Goal: Information Seeking & Learning: Find specific fact

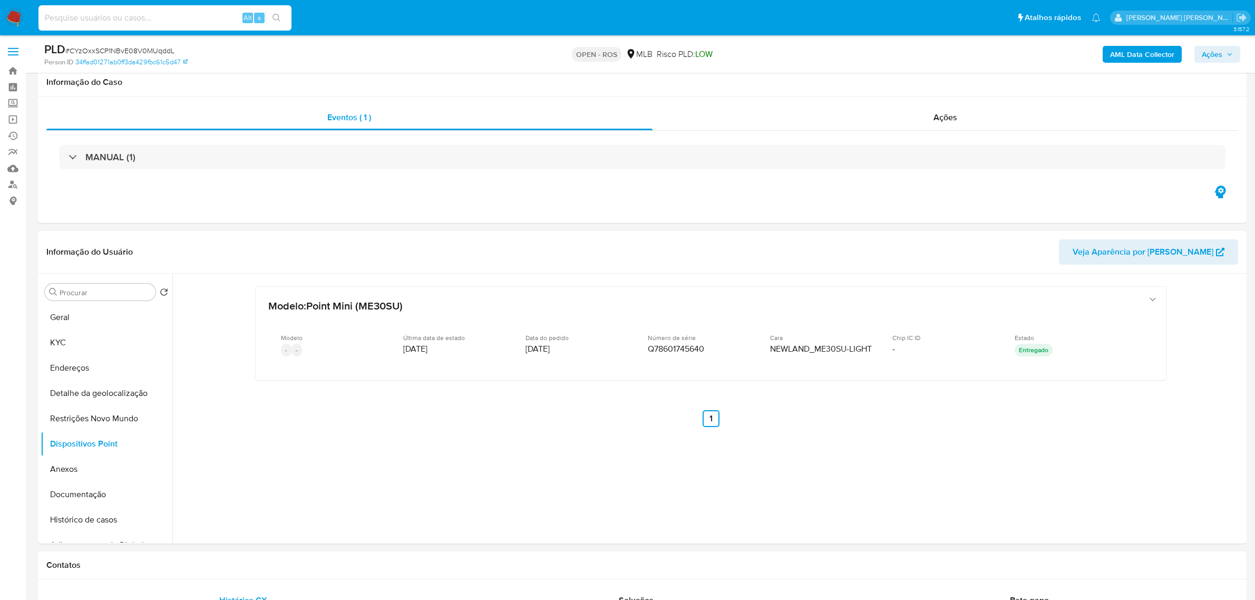
select select "10"
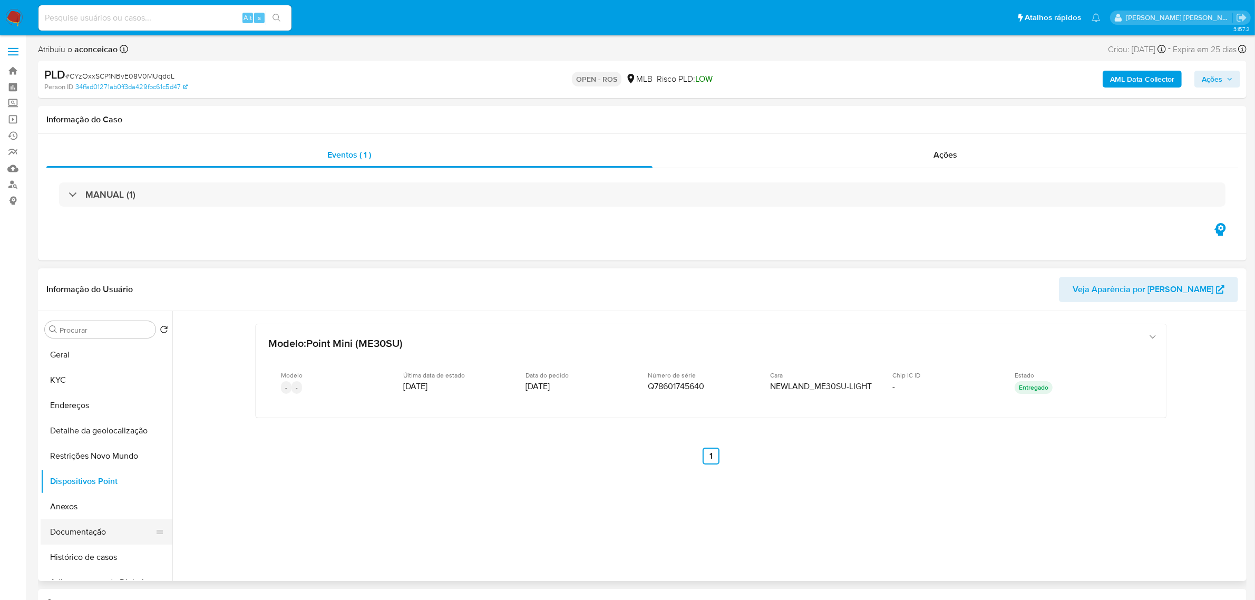
click at [82, 528] on button "Documentação" at bounding box center [102, 531] width 123 height 25
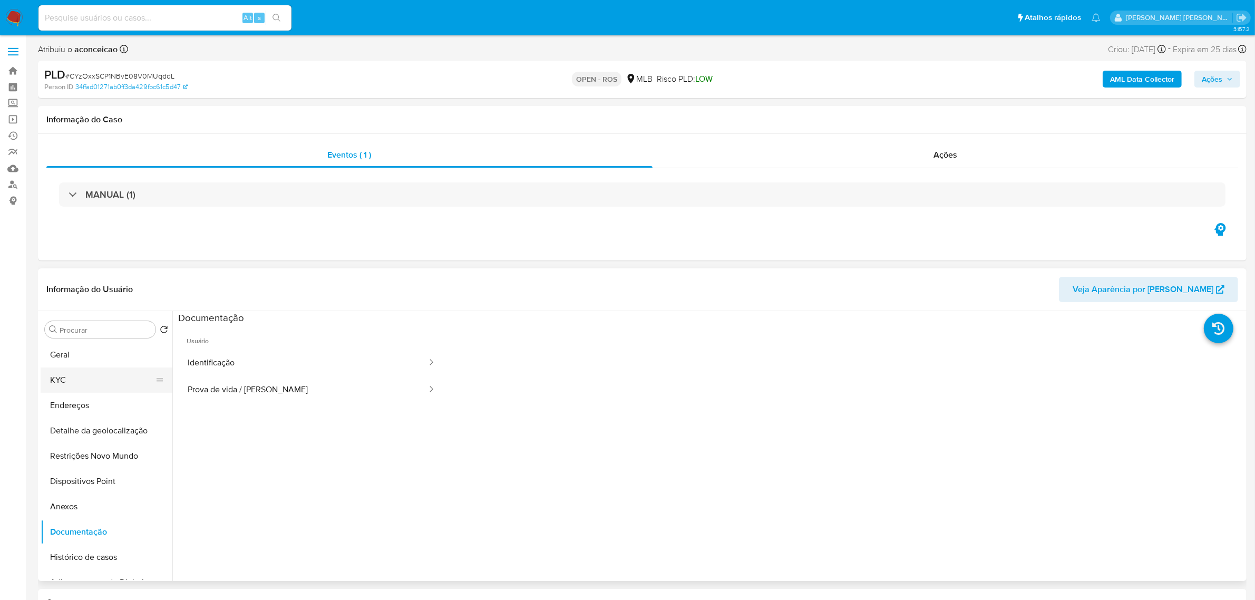
click at [82, 384] on button "KYC" at bounding box center [102, 379] width 123 height 25
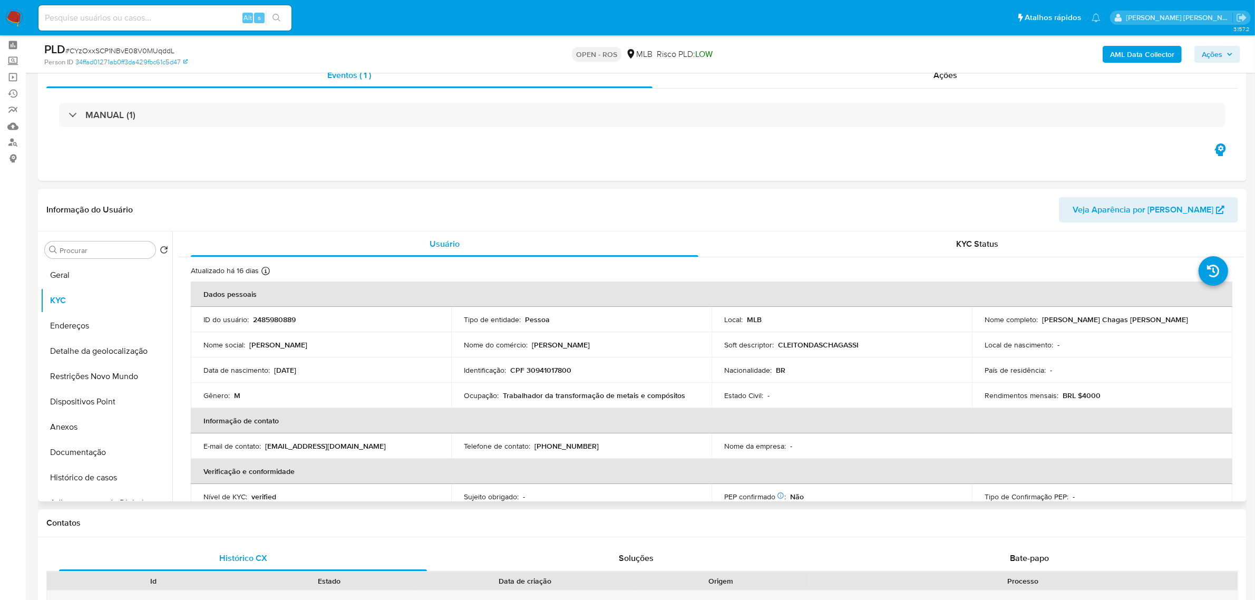
scroll to position [66, 0]
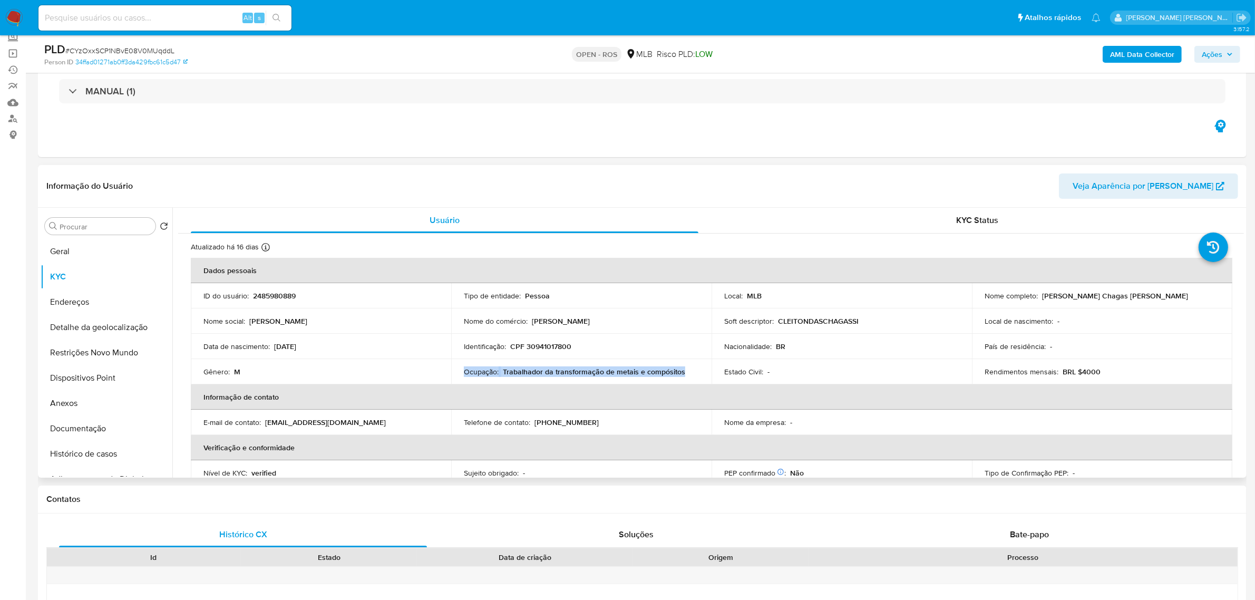
drag, startPoint x: 685, startPoint y: 369, endPoint x: 461, endPoint y: 371, distance: 224.0
click at [461, 371] on td "Ocupação : Trabalhador da transformação de metais e compósitos" at bounding box center [581, 371] width 260 height 25
copy div "Ocupação : Trabalhador da transformação de metais e compósitos"
click at [64, 401] on button "Anexos" at bounding box center [102, 403] width 123 height 25
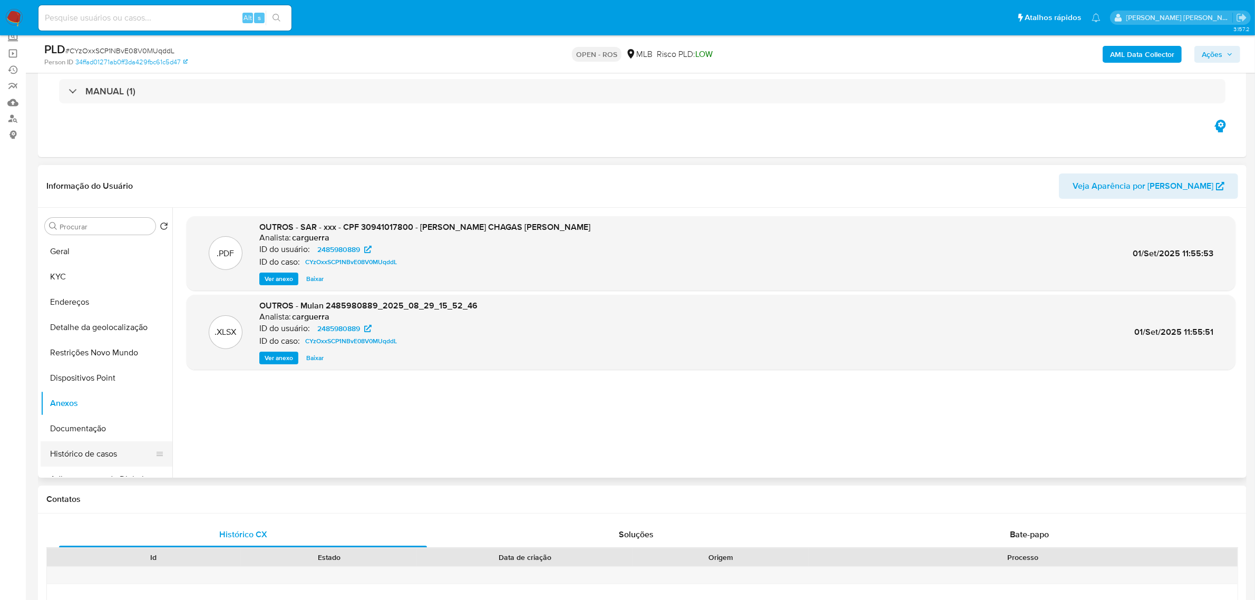
click at [74, 449] on button "Histórico de casos" at bounding box center [102, 453] width 123 height 25
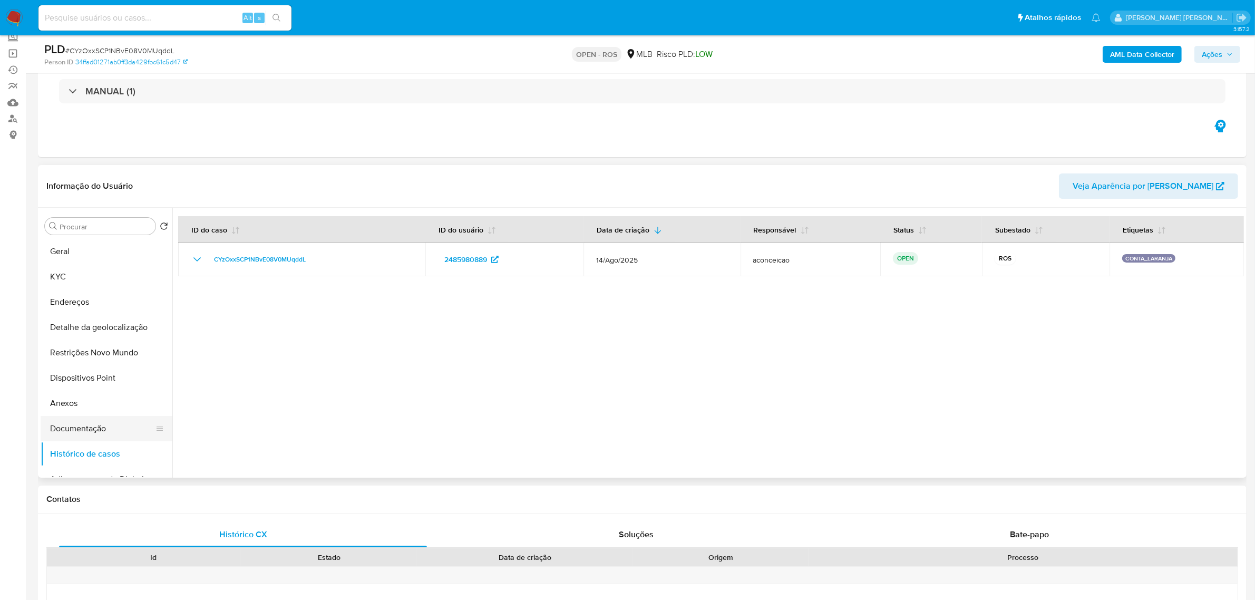
click at [90, 424] on button "Documentação" at bounding box center [102, 428] width 123 height 25
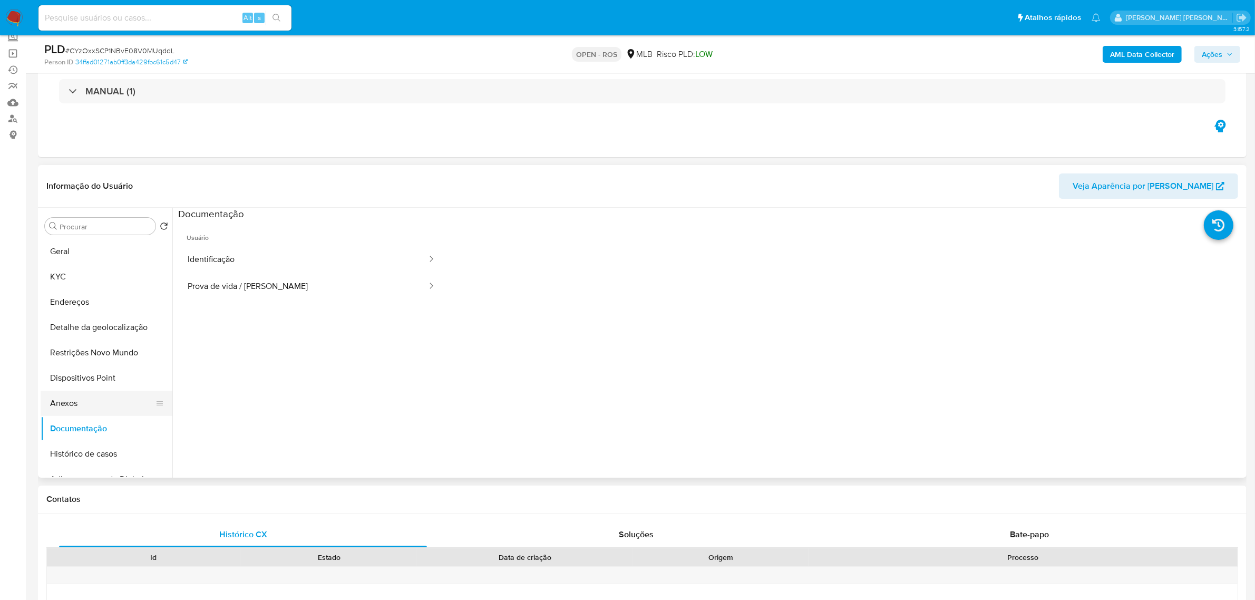
click at [76, 403] on button "Anexos" at bounding box center [102, 403] width 123 height 25
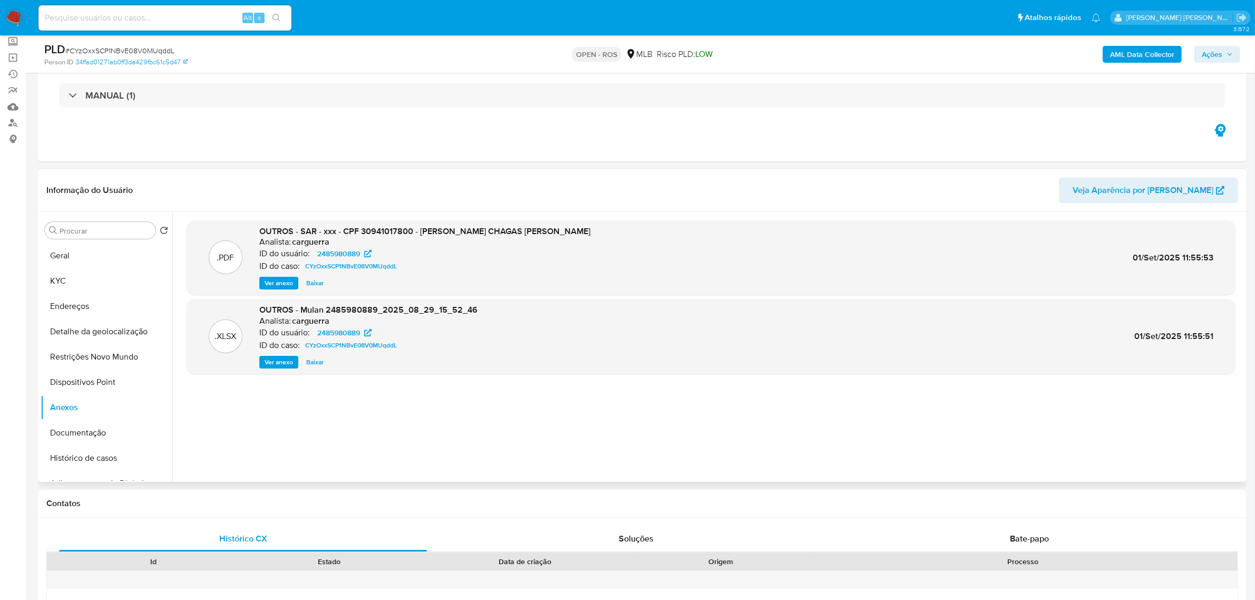
scroll to position [0, 0]
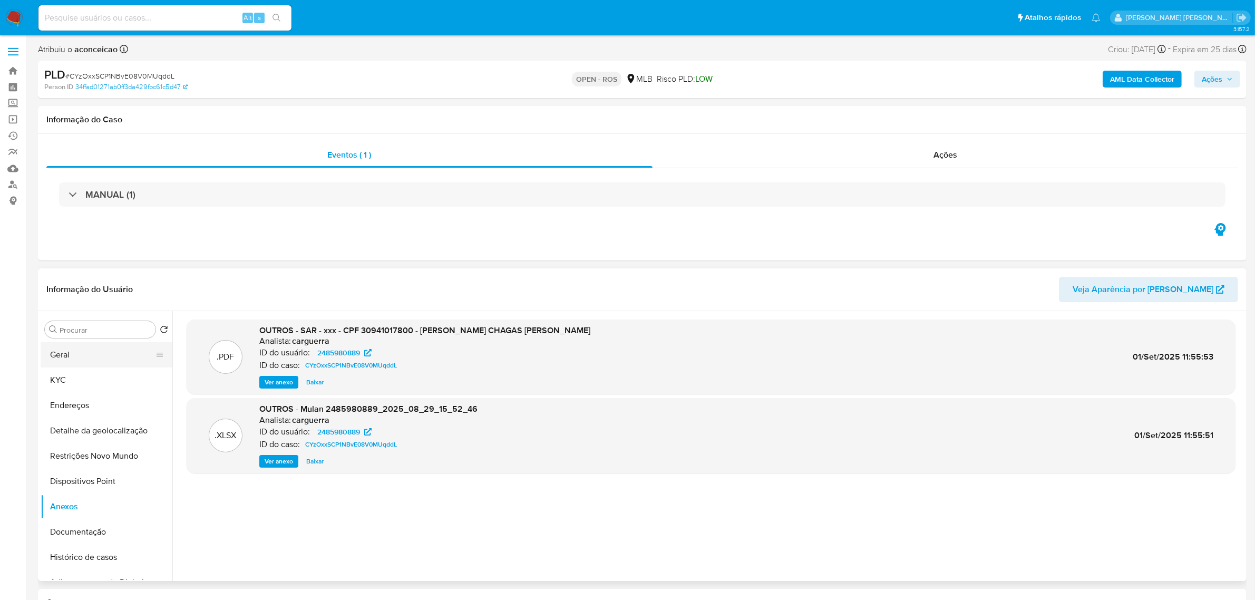
click at [65, 358] on button "Geral" at bounding box center [102, 354] width 123 height 25
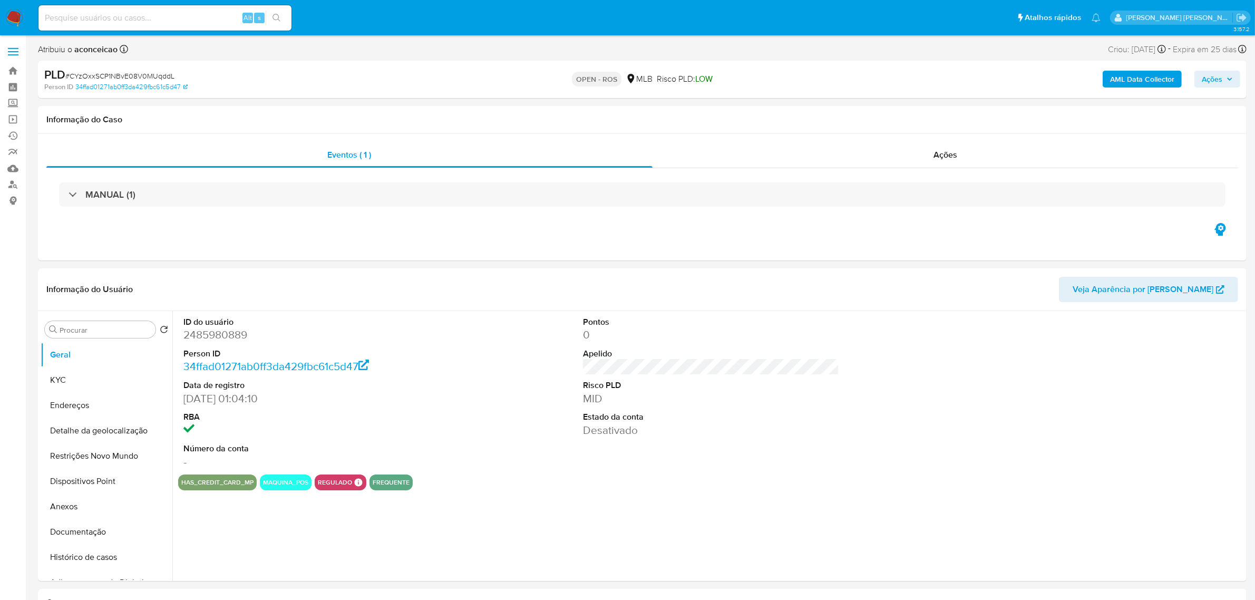
select select "10"
click at [8, 46] on label at bounding box center [13, 52] width 26 height 22
click at [0, 0] on input "checkbox" at bounding box center [0, 0] width 0 height 0
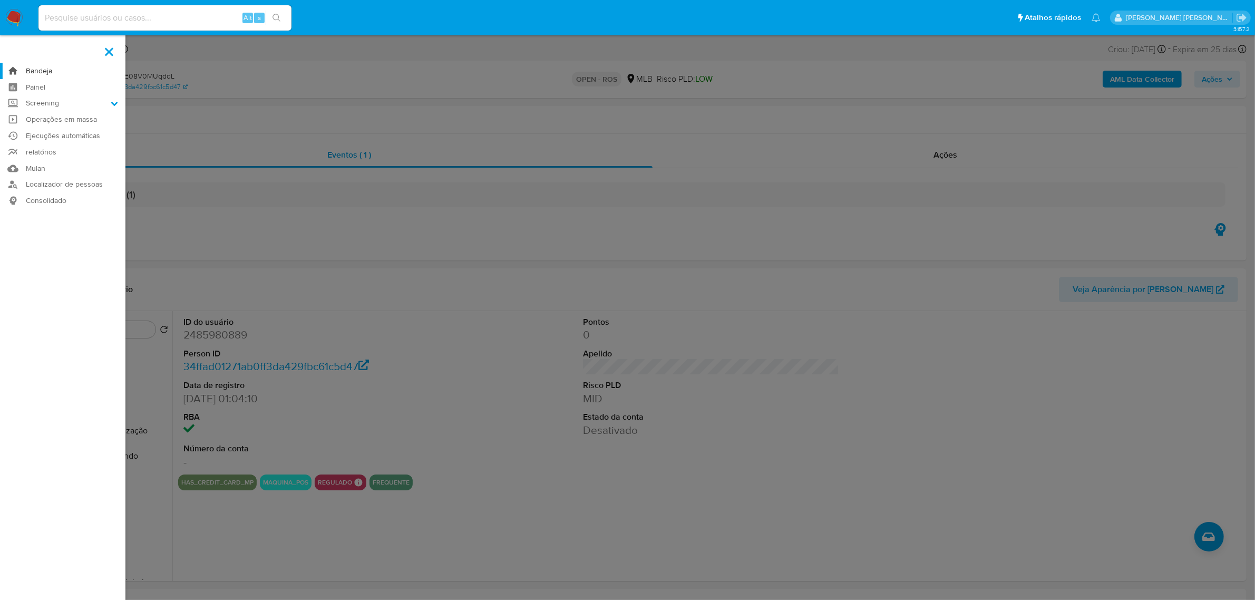
click at [34, 70] on link "Bandeja" at bounding box center [62, 71] width 125 height 16
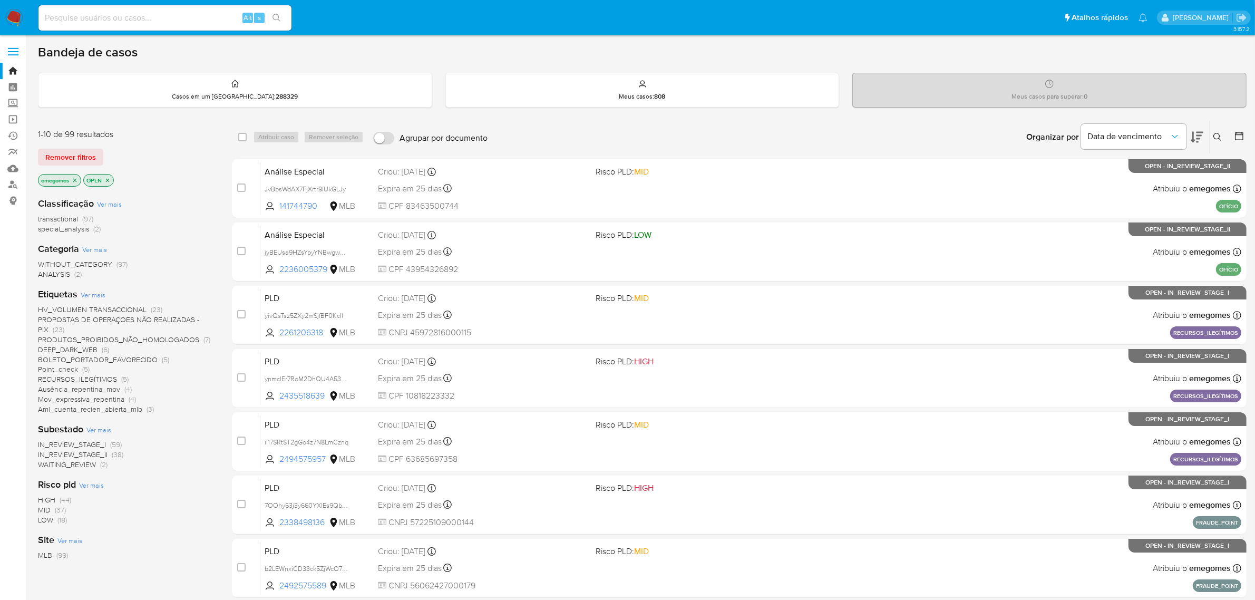
click at [1219, 136] on icon at bounding box center [1217, 137] width 8 height 8
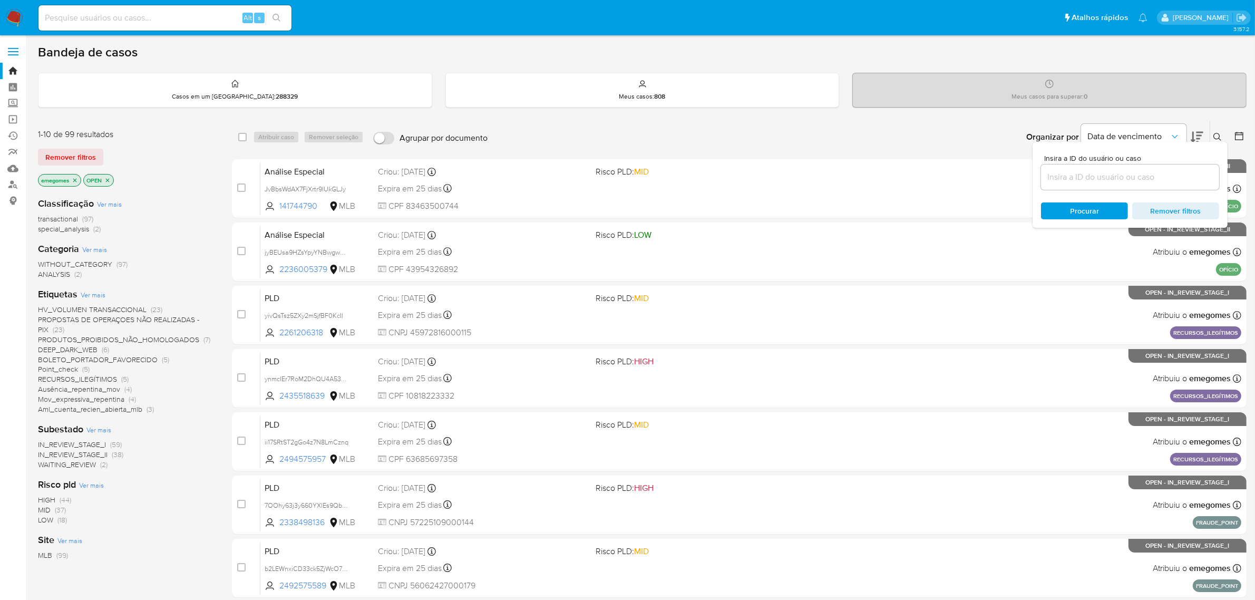
click at [1127, 174] on input at bounding box center [1130, 177] width 178 height 14
type input "JvBbsWdAX7FjXrtr9lUkGLJy"
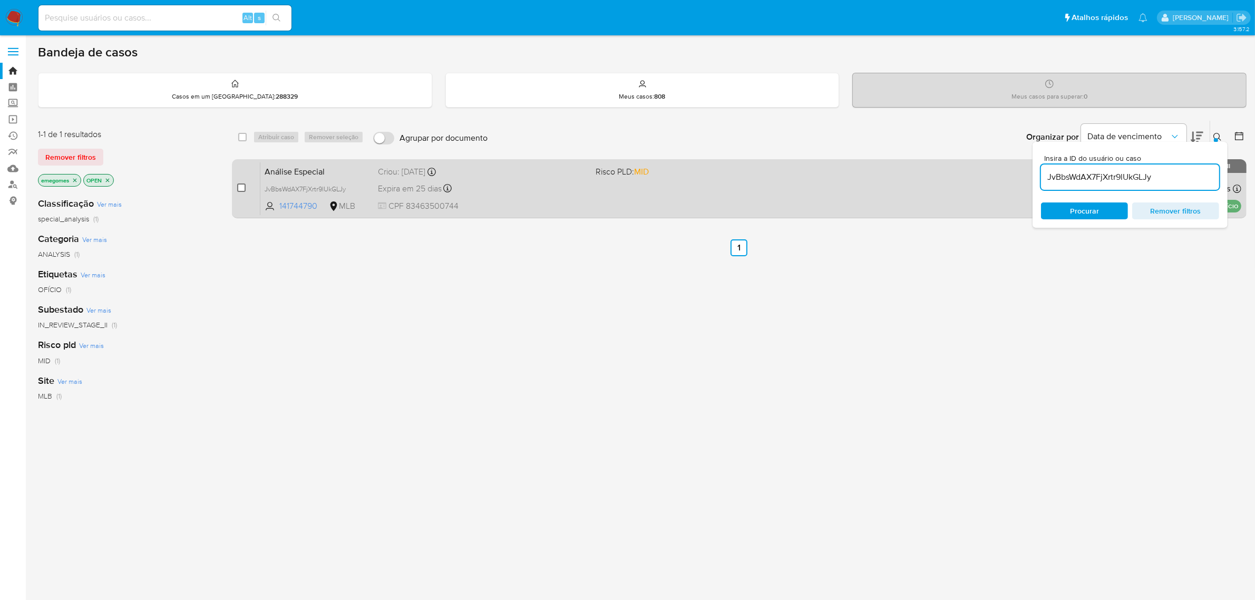
click at [238, 185] on input "checkbox" at bounding box center [241, 187] width 8 height 8
checkbox input "true"
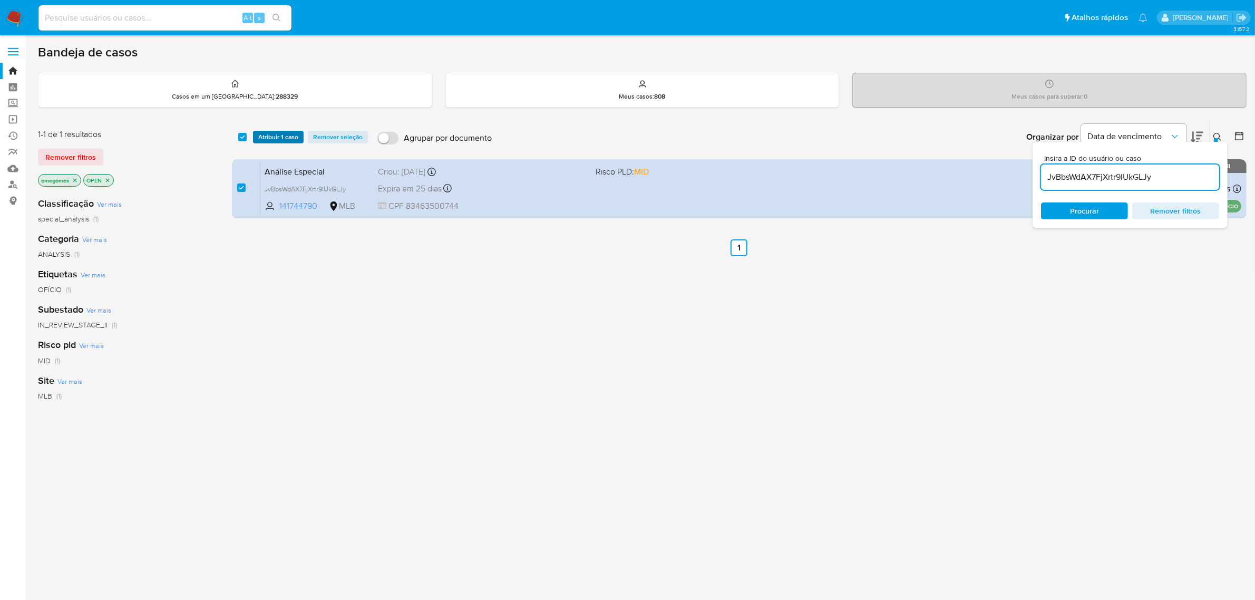
click at [279, 138] on span "Atribuir 1 caso" at bounding box center [278, 137] width 40 height 11
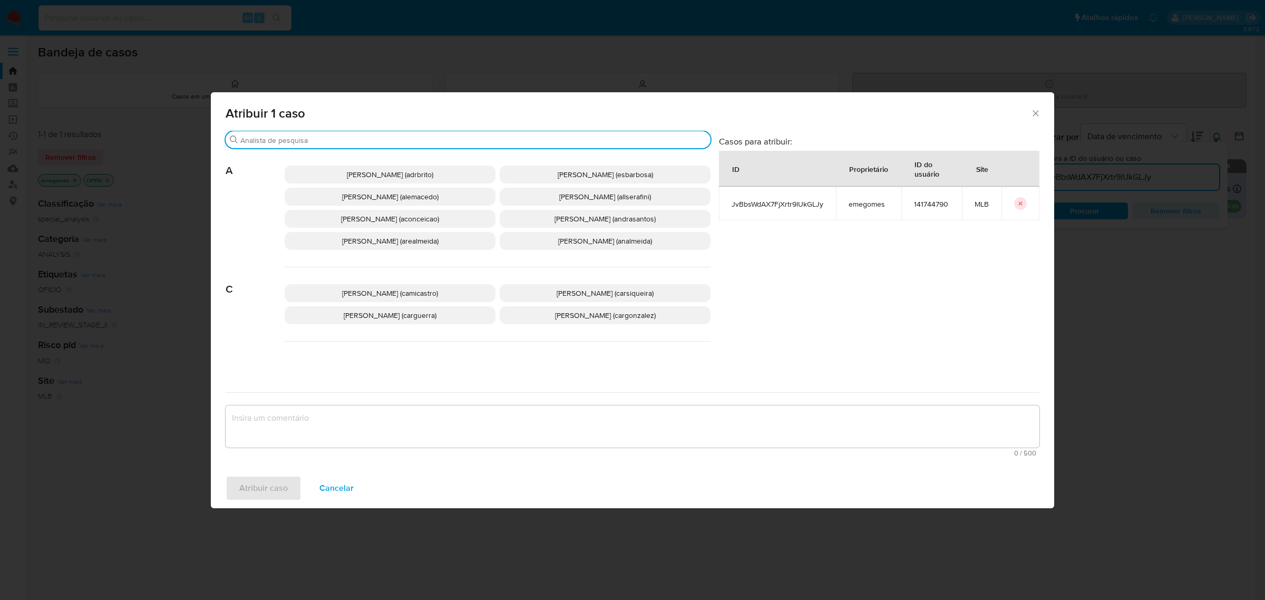
click at [450, 138] on input "Procurar" at bounding box center [473, 139] width 466 height 9
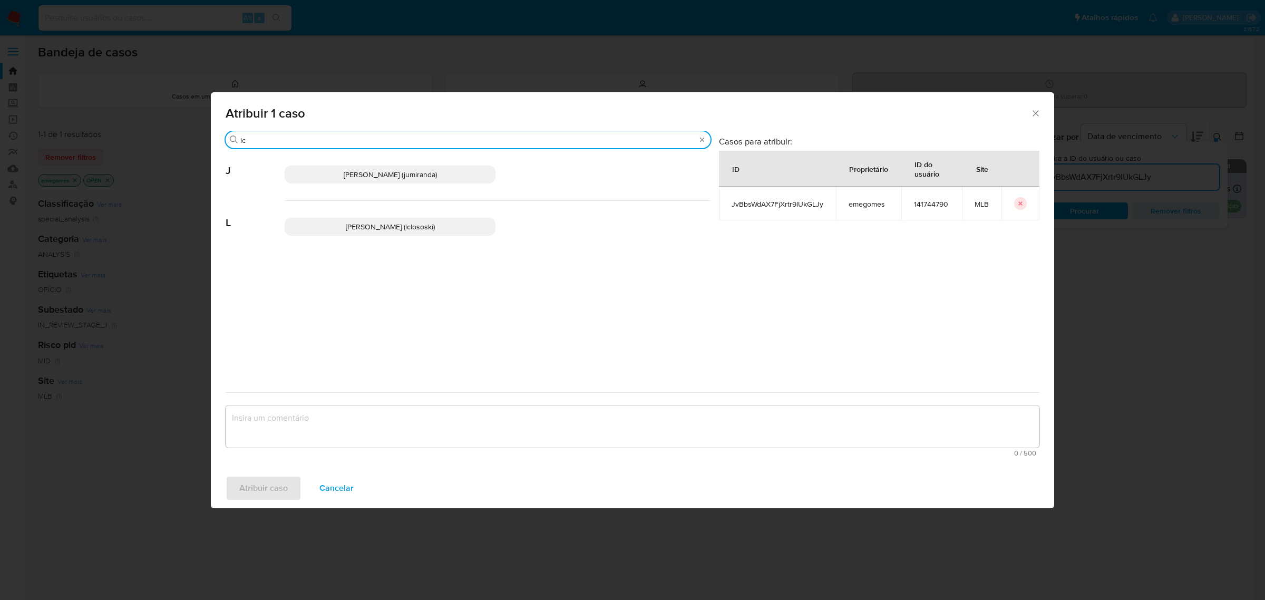
type input "lc"
click at [377, 228] on span "Lucas Clososki Rangel Pereira (lclososki)" at bounding box center [390, 226] width 89 height 11
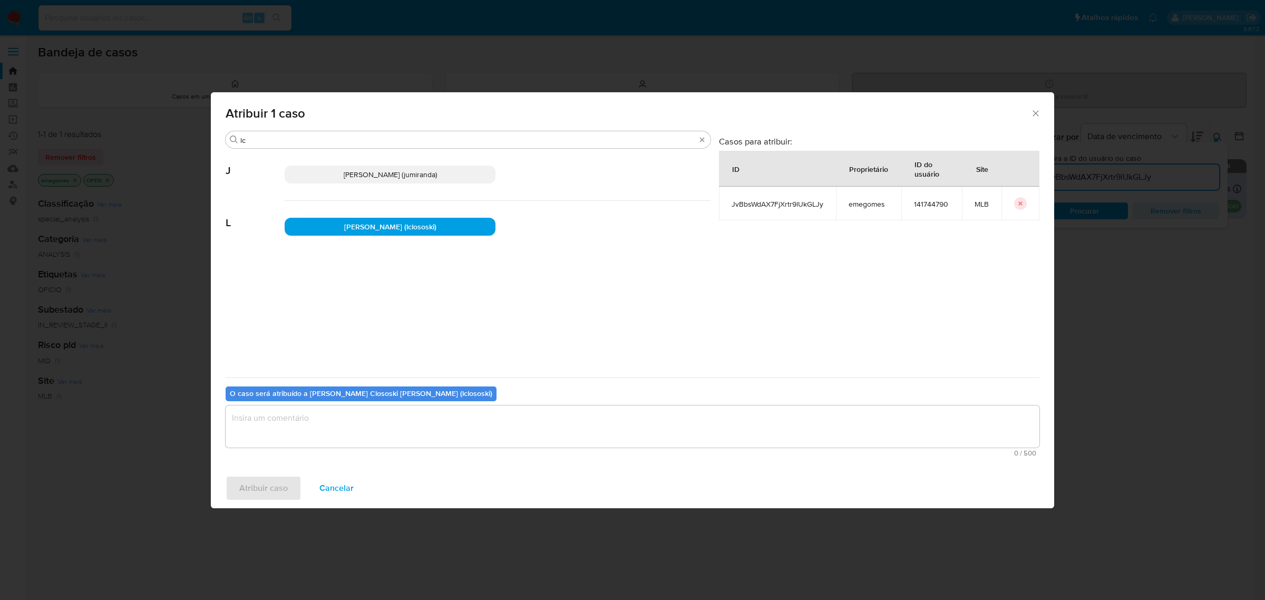
click at [335, 425] on textarea "assign-modal" at bounding box center [633, 426] width 814 height 42
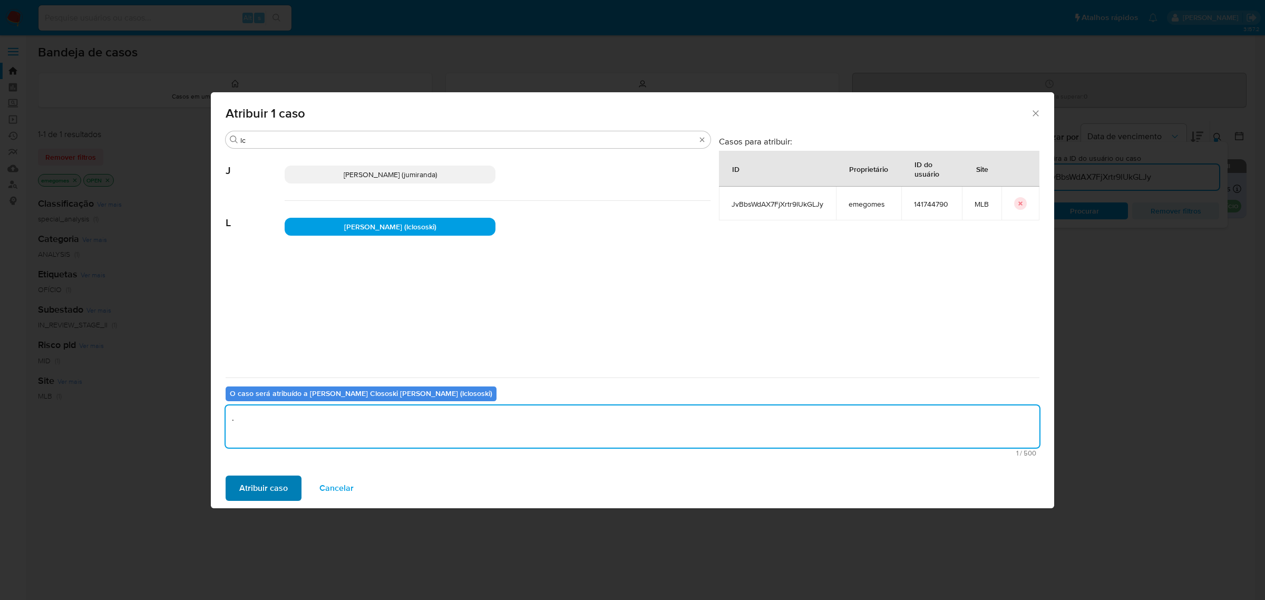
type textarea "."
click at [266, 488] on span "Atribuir caso" at bounding box center [263, 487] width 48 height 23
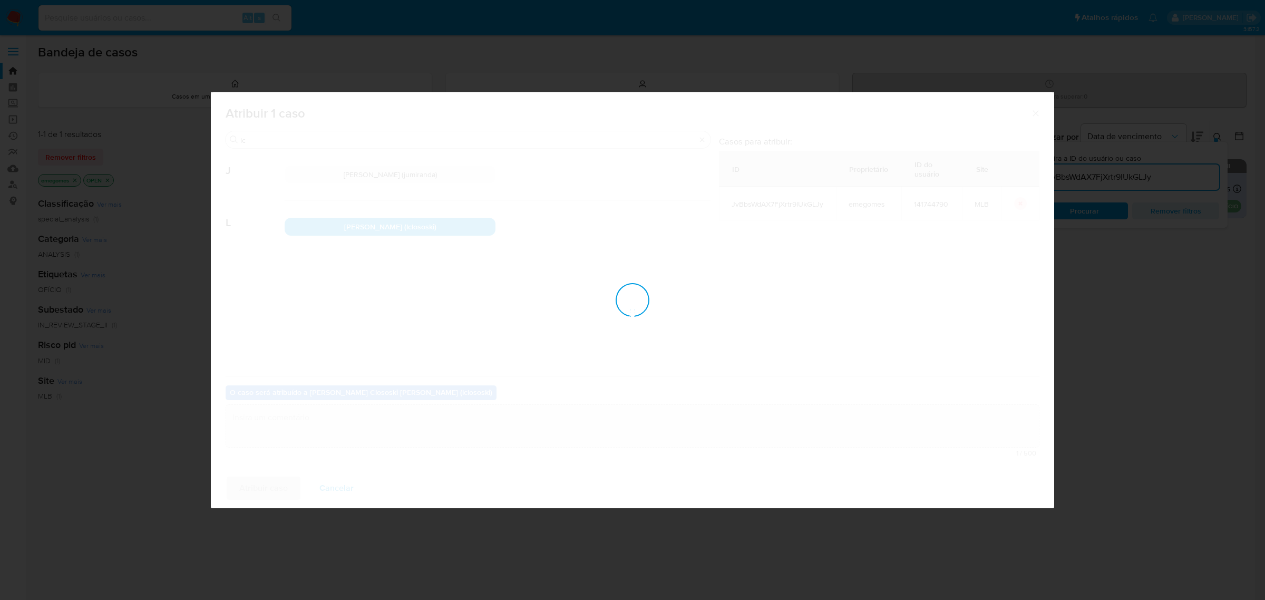
checkbox input "false"
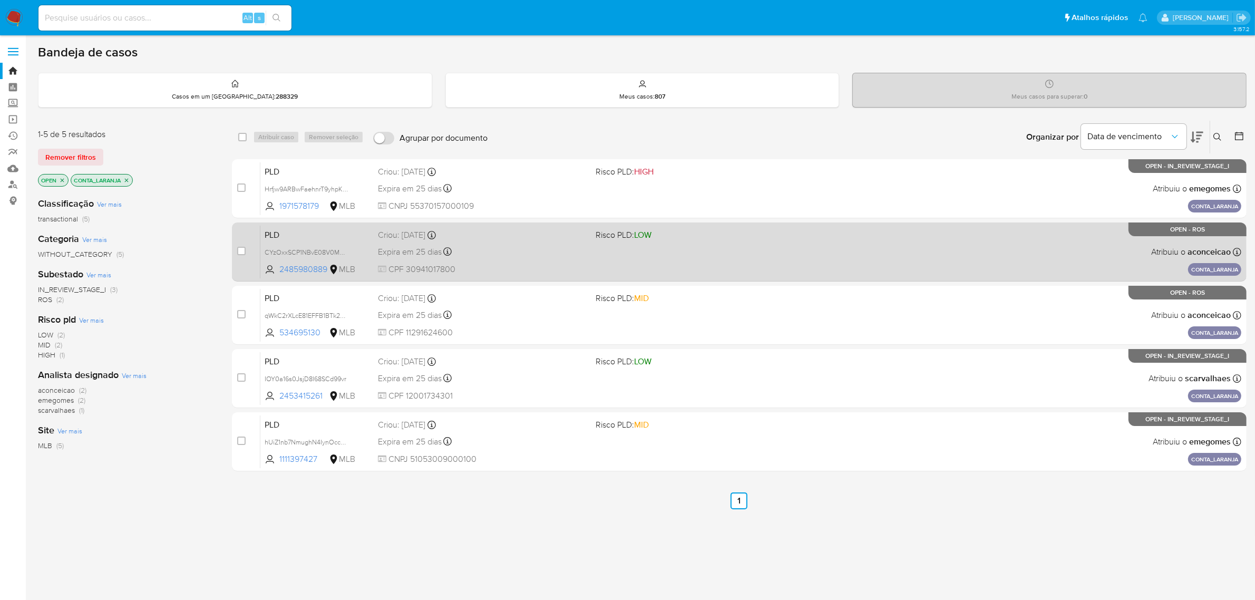
click at [501, 251] on div "Expira em 25 dias Expira em [DATE] 11:57:16" at bounding box center [483, 252] width 210 height 14
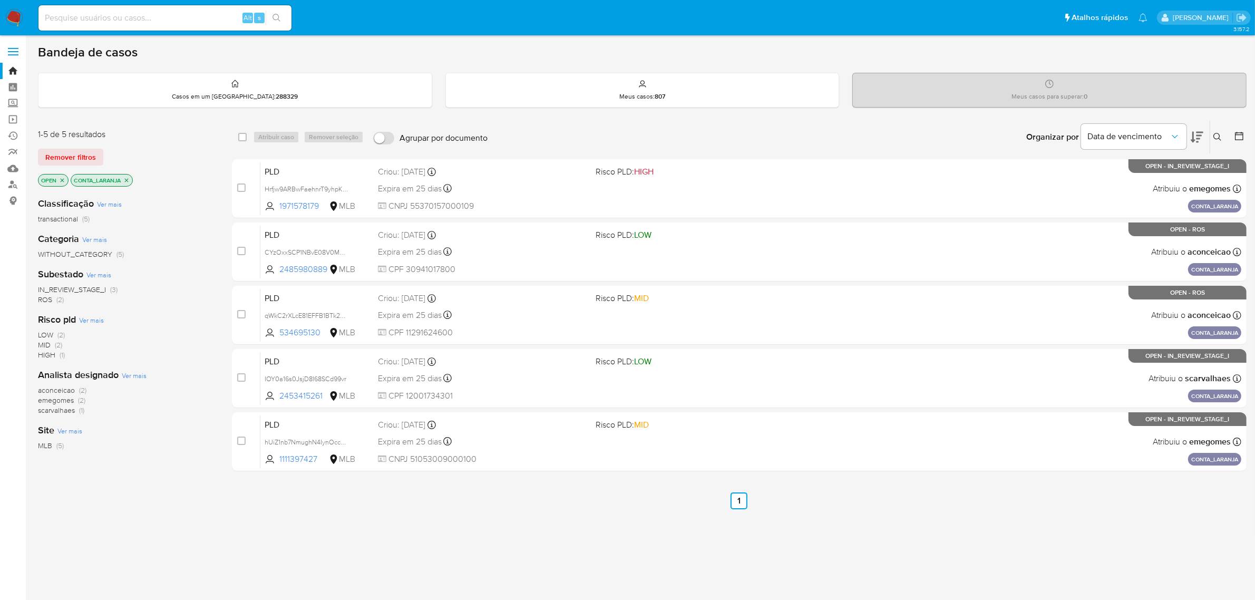
click at [14, 53] on label at bounding box center [13, 52] width 26 height 22
click at [0, 0] on input "checkbox" at bounding box center [0, 0] width 0 height 0
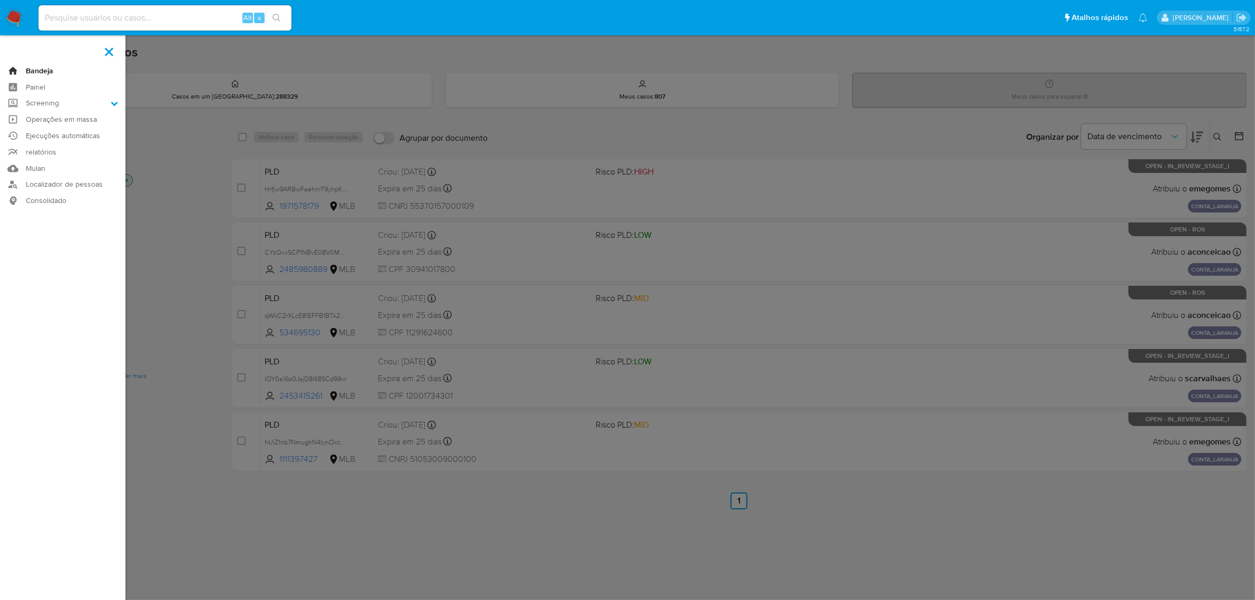
click at [30, 69] on link "Bandeja" at bounding box center [62, 71] width 125 height 16
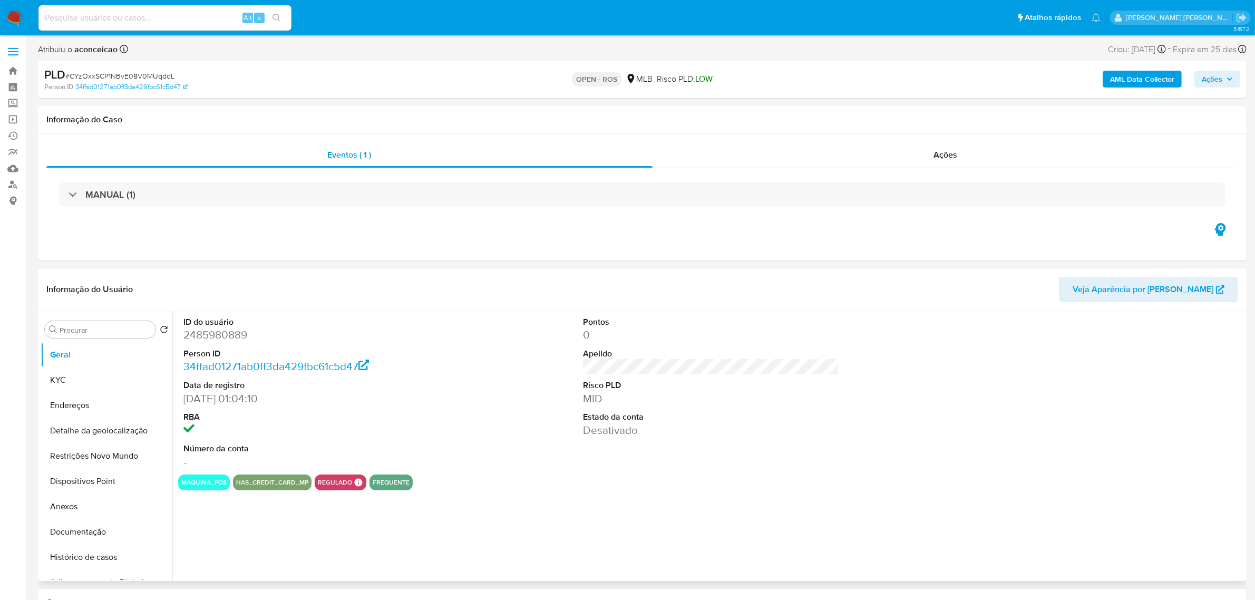
select select "10"
click at [85, 531] on button "Documentação" at bounding box center [102, 531] width 123 height 25
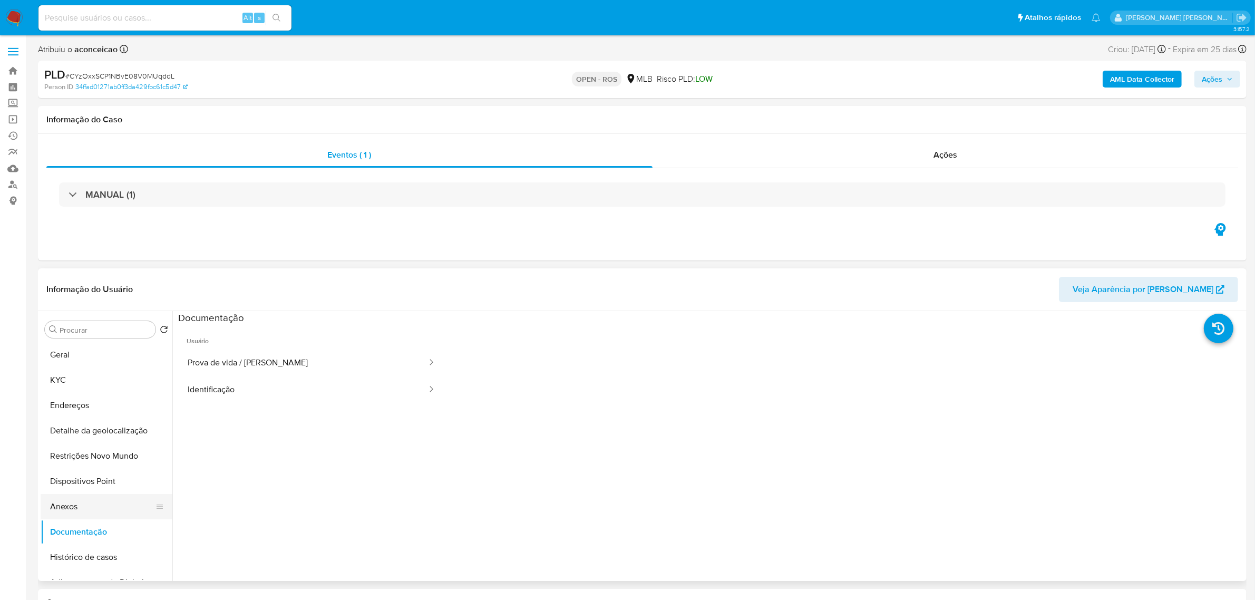
click at [80, 500] on button "Anexos" at bounding box center [102, 506] width 123 height 25
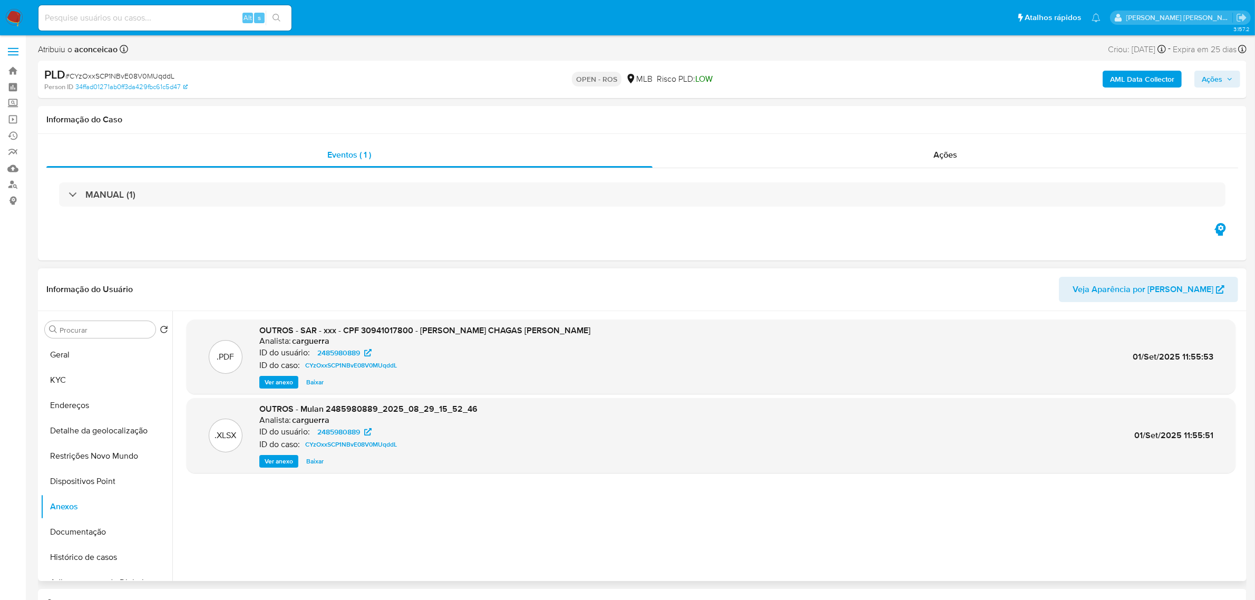
click at [275, 385] on span "Ver anexo" at bounding box center [279, 382] width 28 height 11
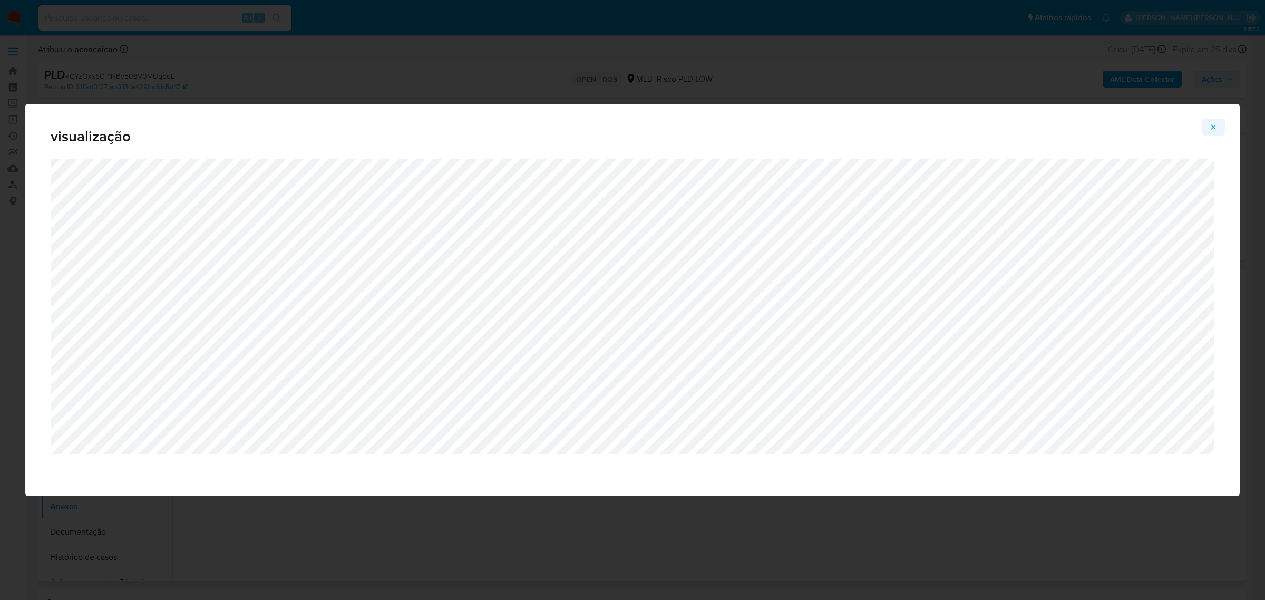
click at [1215, 127] on icon "Attachment preview" at bounding box center [1213, 127] width 8 height 8
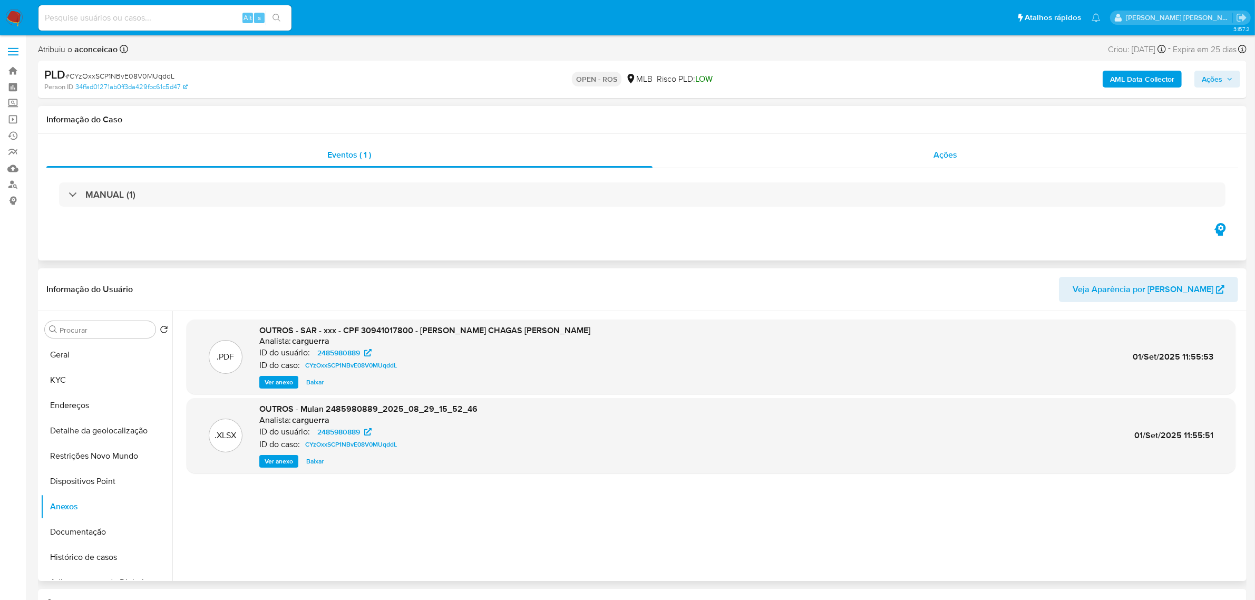
click at [957, 157] on div "Ações" at bounding box center [946, 154] width 586 height 25
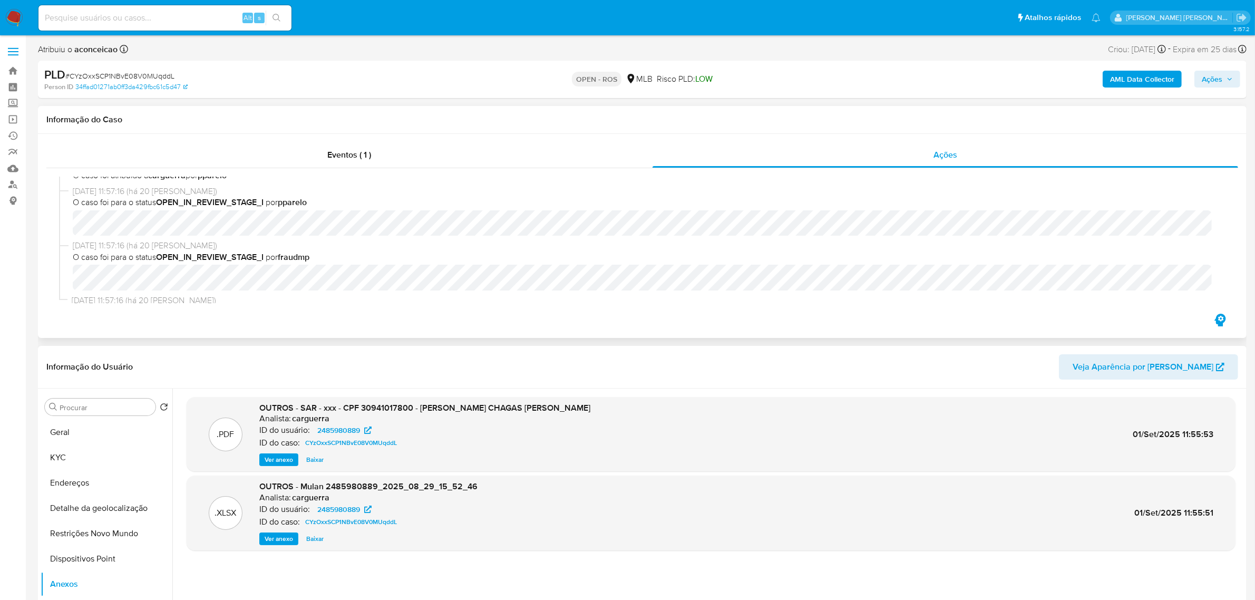
scroll to position [591, 0]
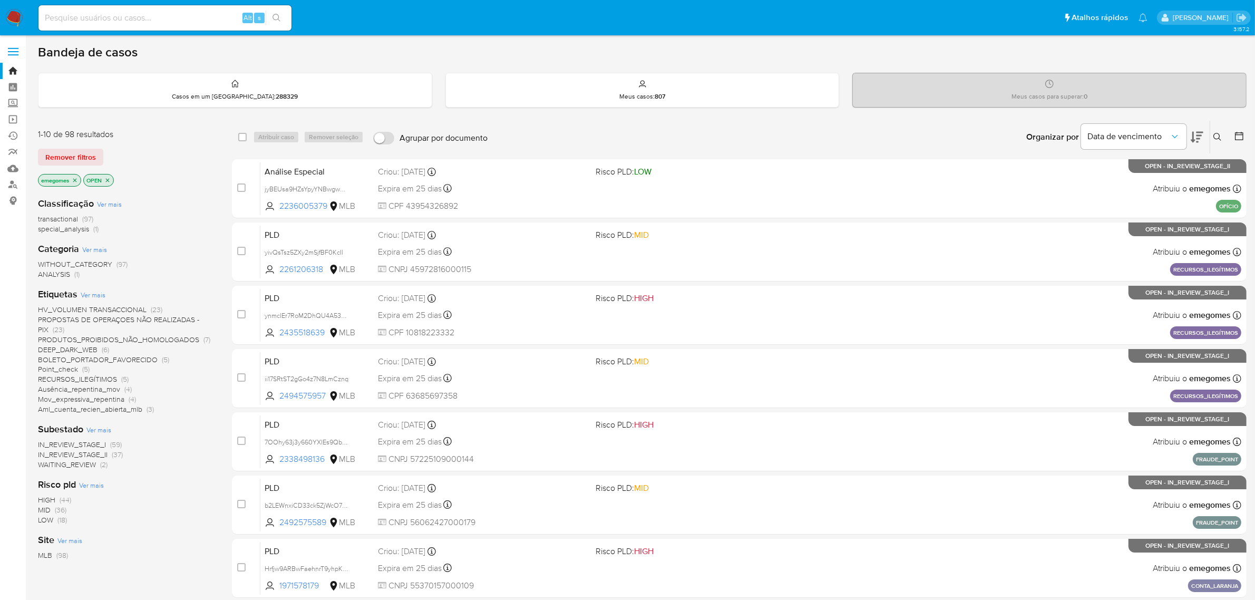
click at [91, 294] on span "Ver mais" at bounding box center [93, 294] width 25 height 9
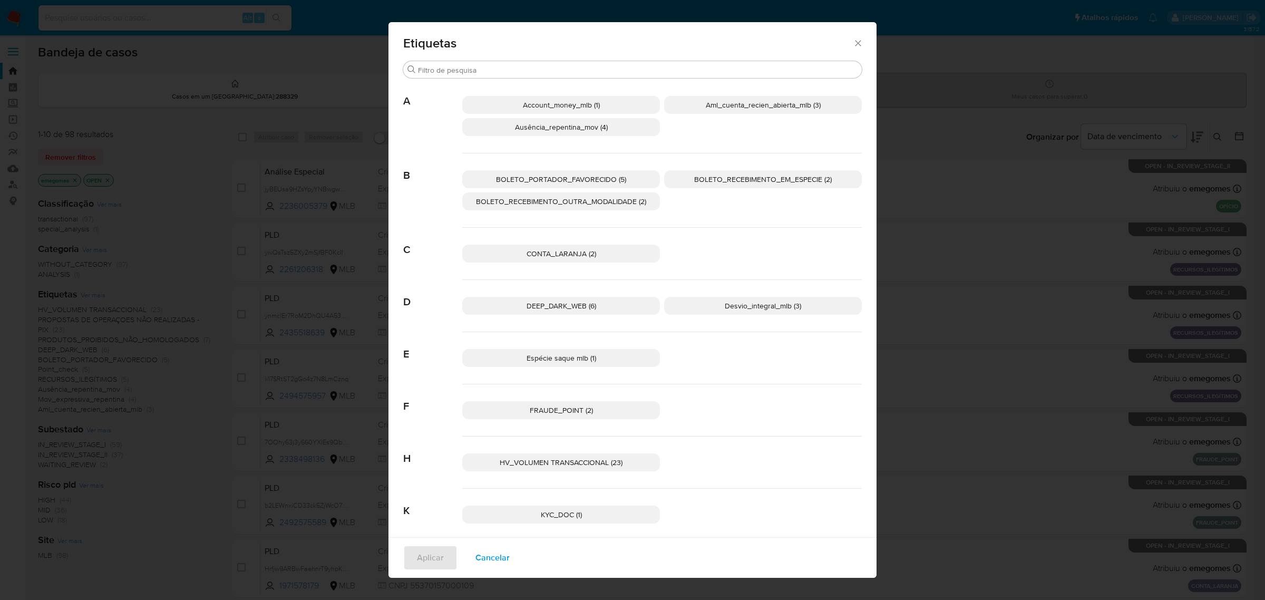
click at [601, 245] on p "CONTA_LARANJA (2)" at bounding box center [561, 254] width 198 height 18
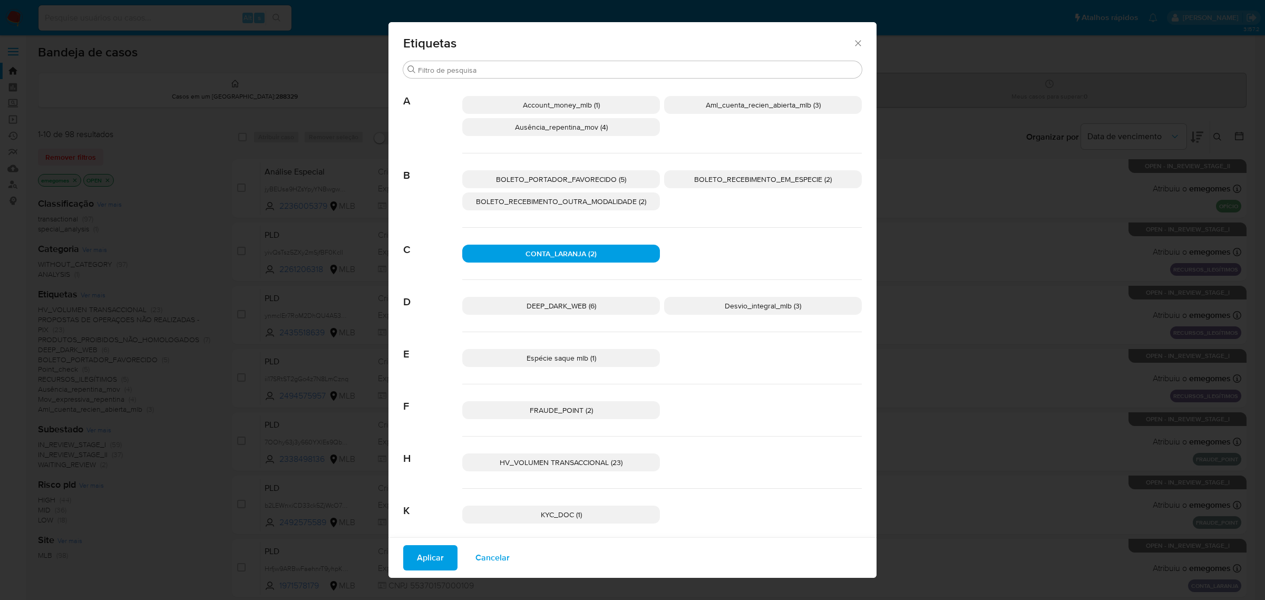
click at [435, 565] on span "Aplicar" at bounding box center [430, 557] width 27 height 23
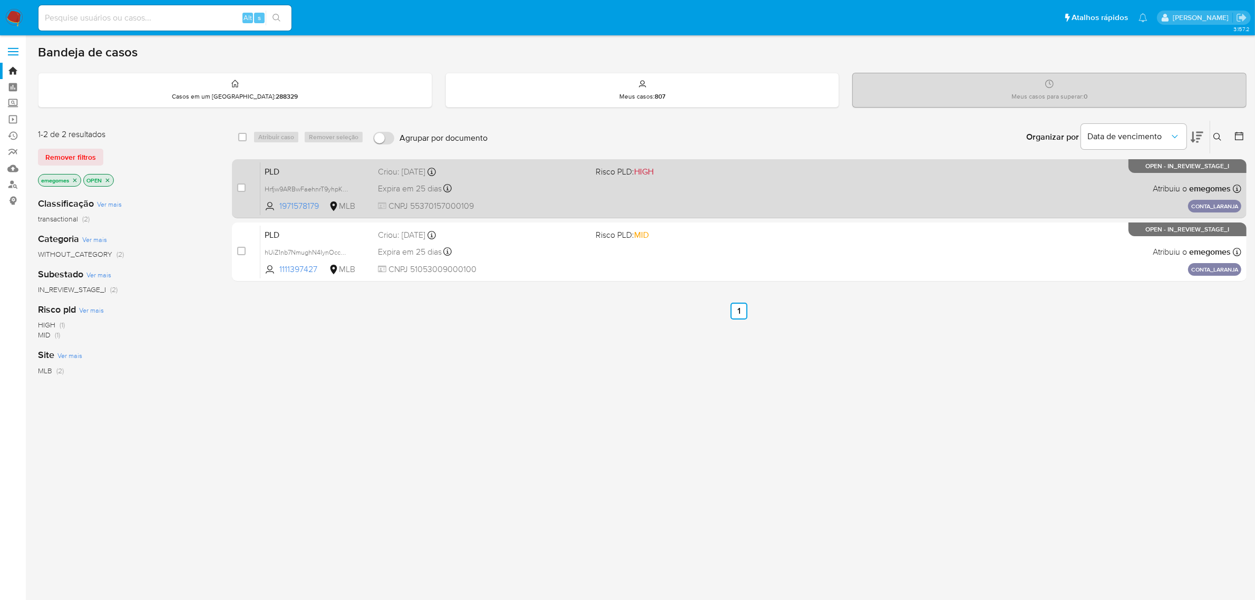
click at [546, 187] on div "Expira em 25 dias Expira em [DATE] 11:57:34" at bounding box center [483, 188] width 210 height 14
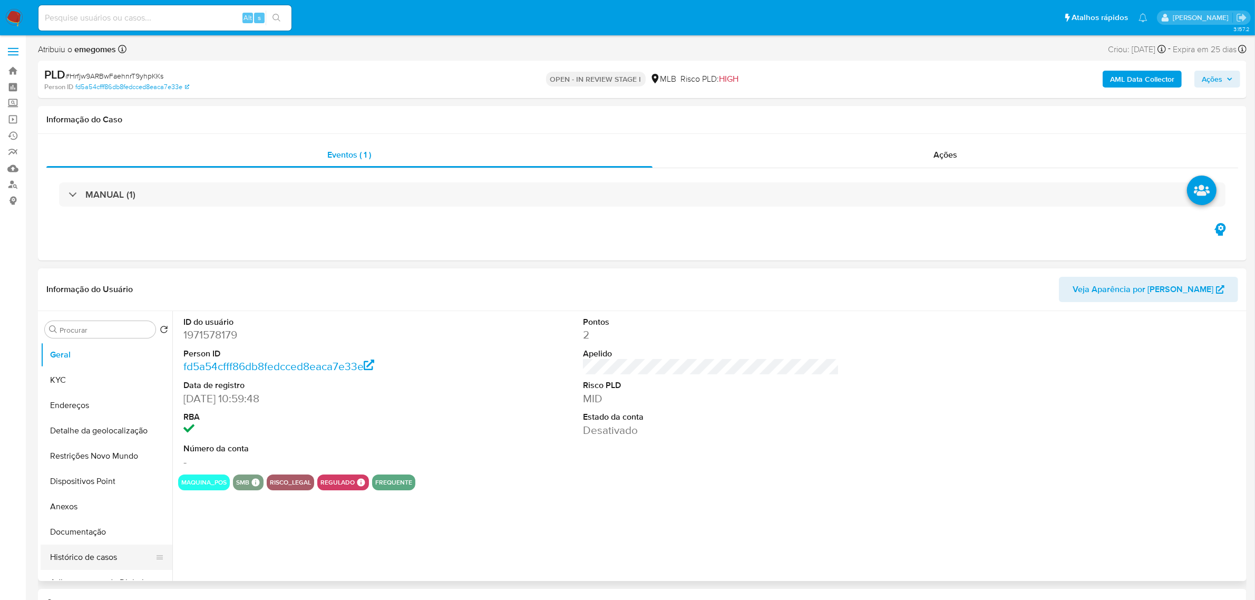
click at [90, 557] on button "Histórico de casos" at bounding box center [102, 556] width 123 height 25
select select "10"
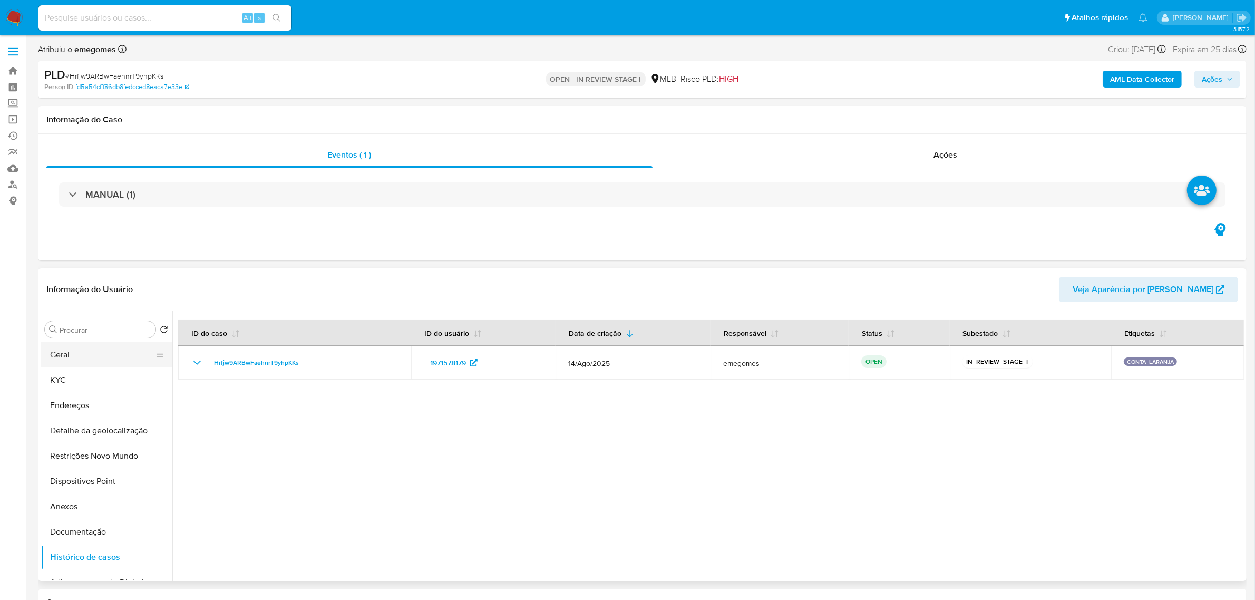
click at [90, 354] on button "Geral" at bounding box center [102, 354] width 123 height 25
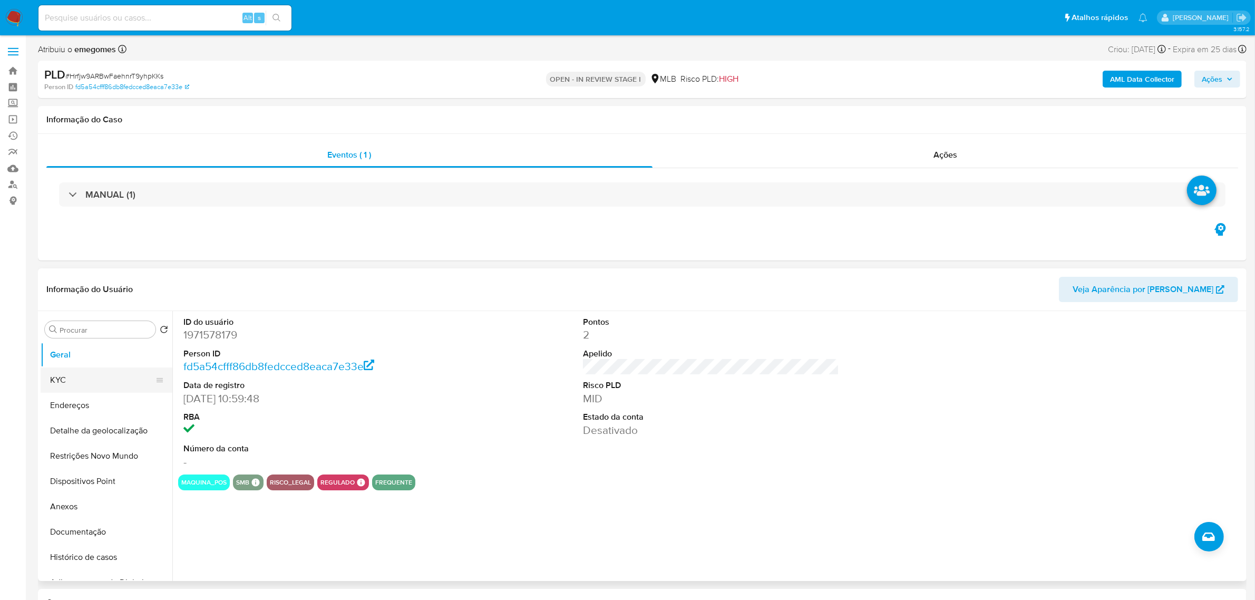
click at [69, 380] on button "KYC" at bounding box center [102, 379] width 123 height 25
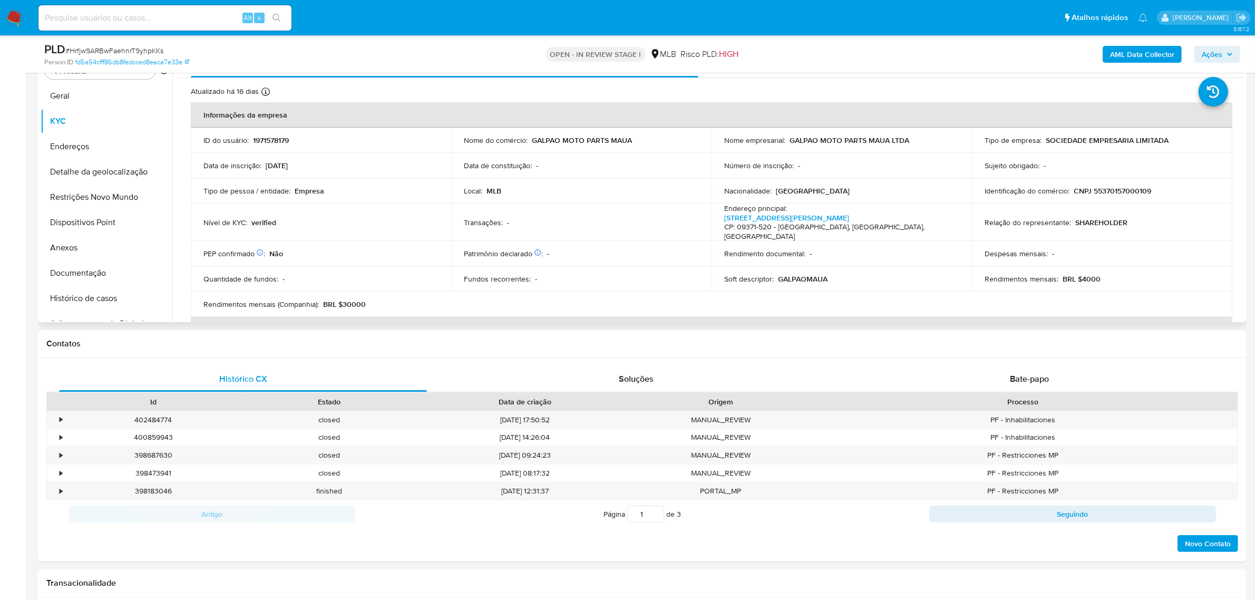
scroll to position [198, 0]
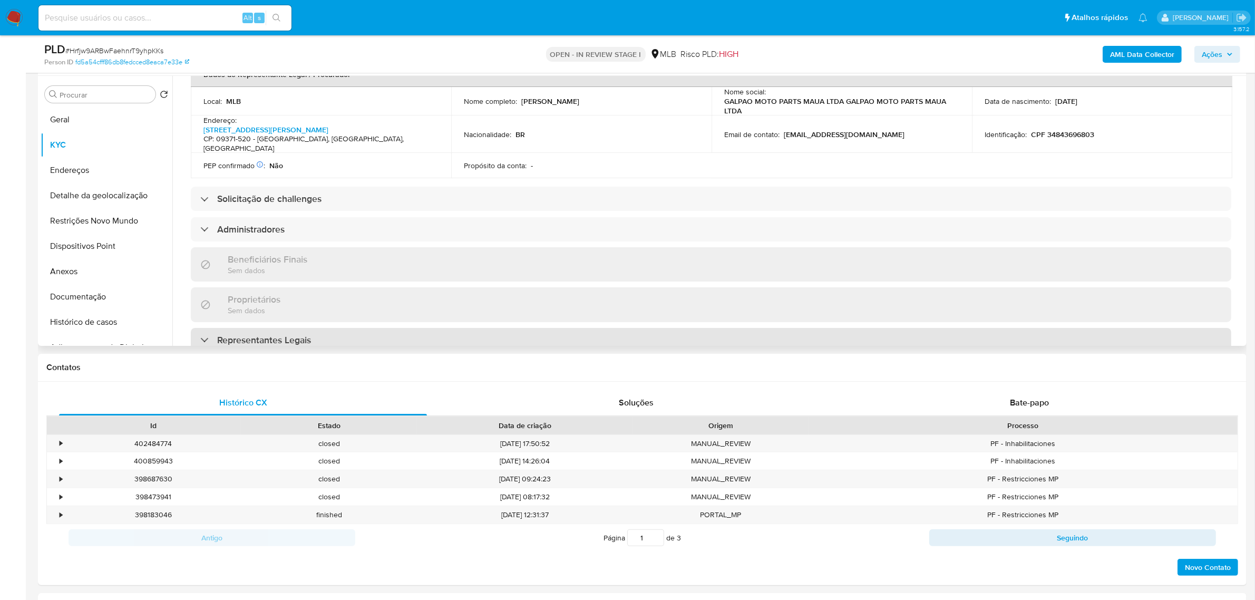
click at [281, 334] on h3 "Representantes Legais" at bounding box center [264, 340] width 94 height 12
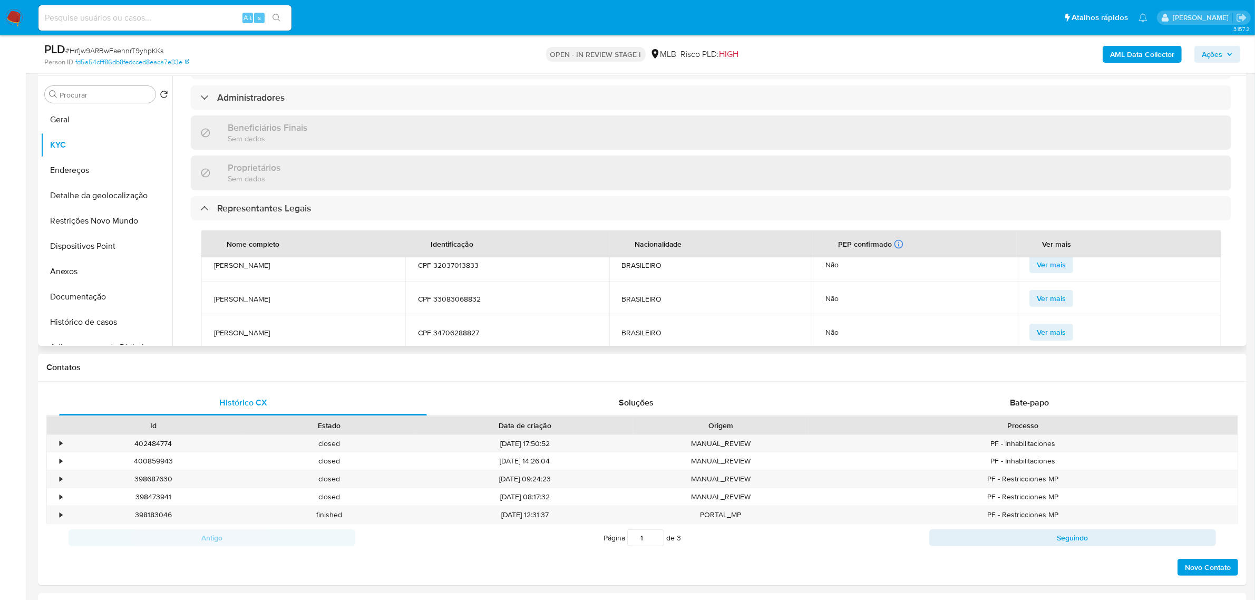
scroll to position [0, 0]
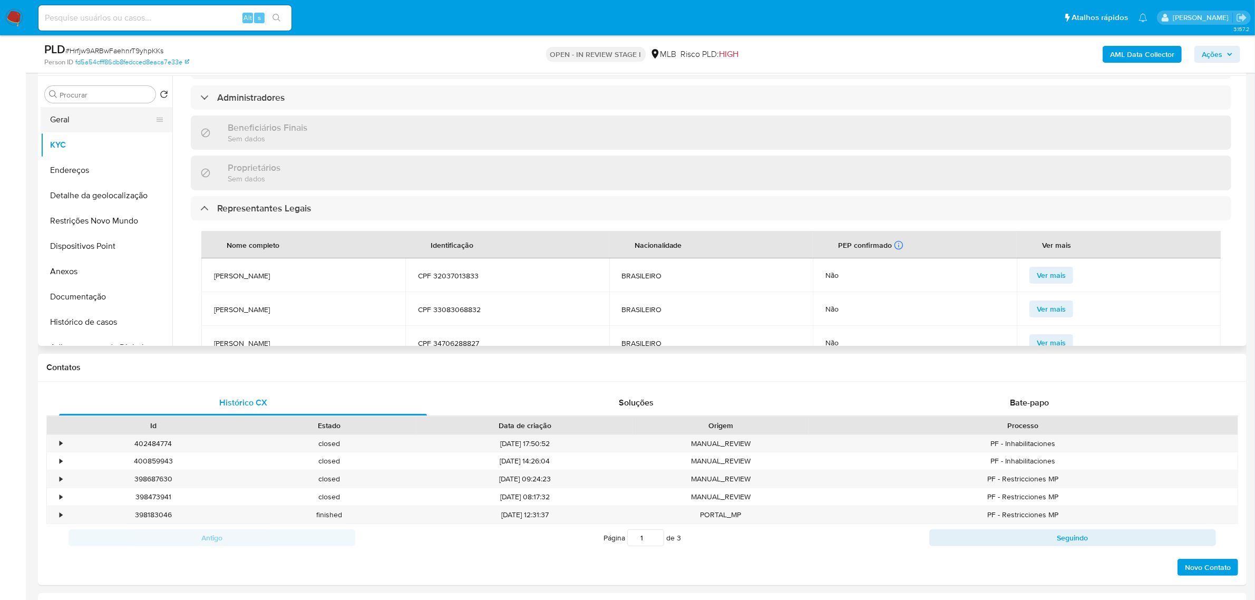
click at [95, 125] on button "Geral" at bounding box center [102, 119] width 123 height 25
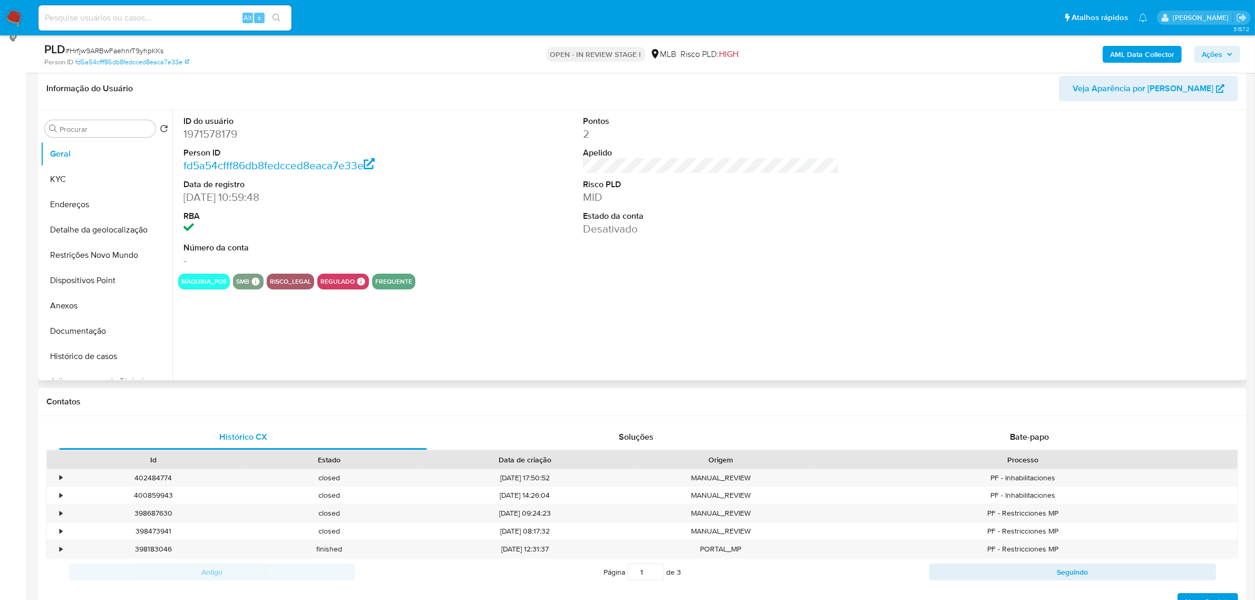
scroll to position [132, 0]
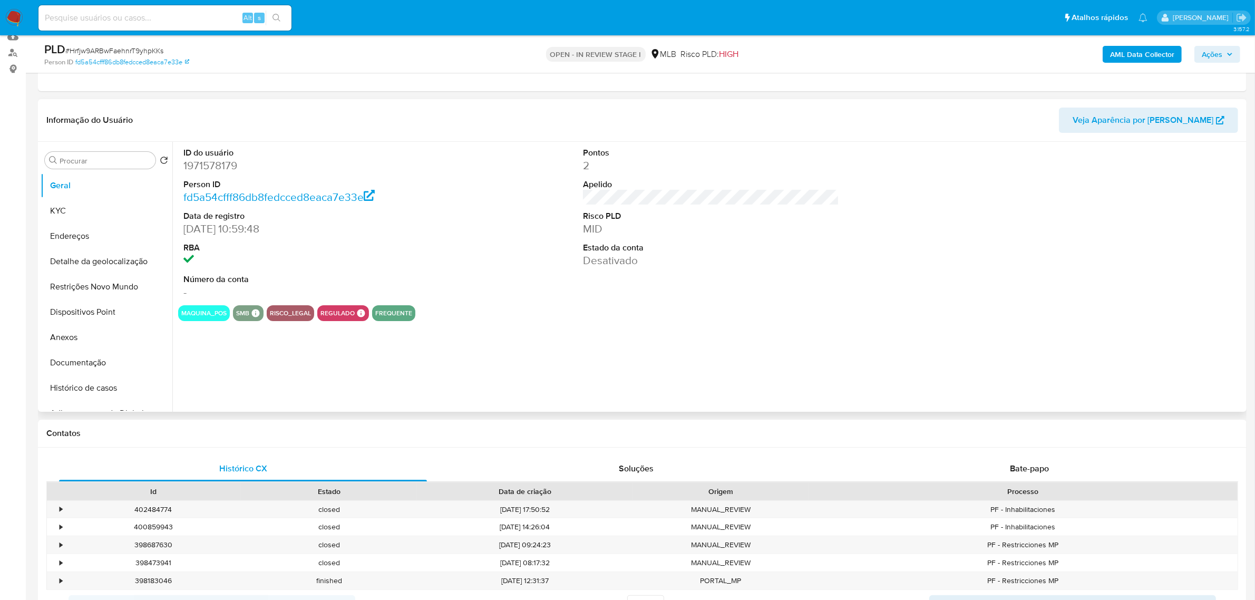
click at [442, 201] on div "ID do usuário 1971578179 Person ID fd5a54cfff86db8fedcced8eaca7e33e Data de reg…" at bounding box center [311, 223] width 267 height 163
click at [75, 209] on button "KYC" at bounding box center [102, 210] width 123 height 25
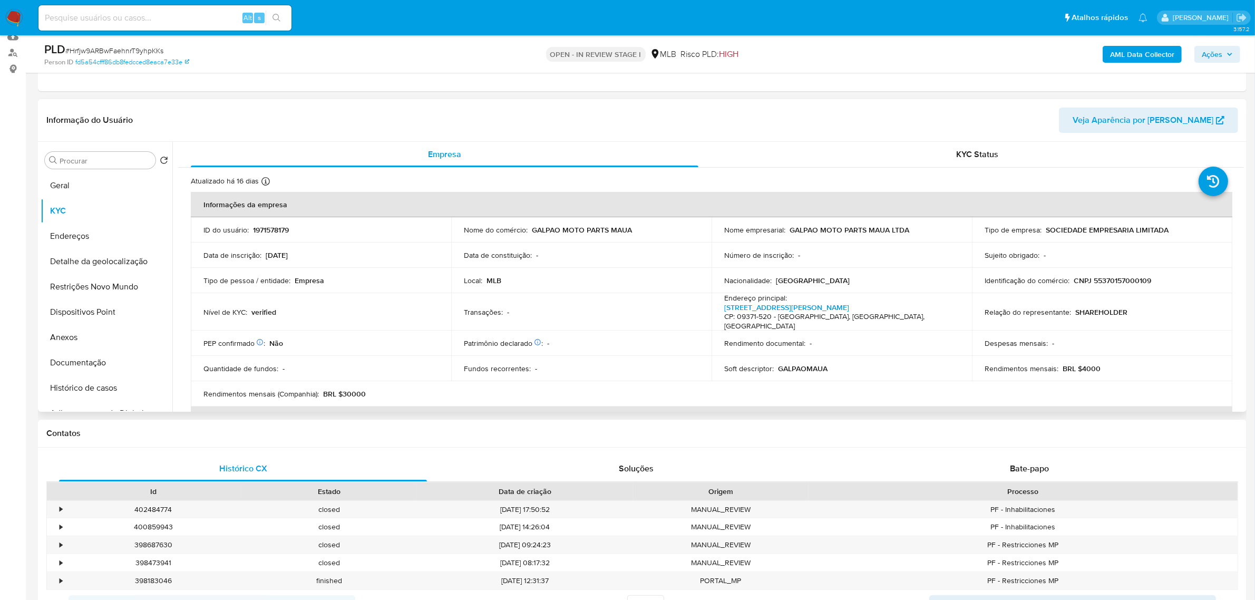
click at [322, 116] on header "Informação do Usuário Veja Aparência por Pessoa" at bounding box center [642, 120] width 1192 height 25
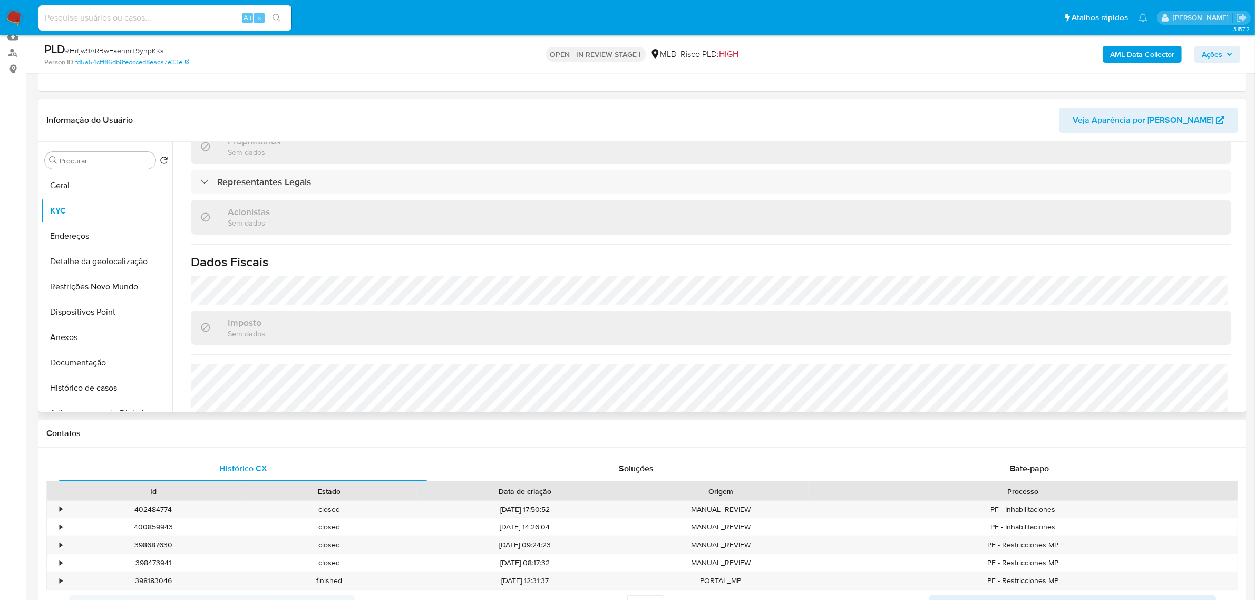
scroll to position [571, 0]
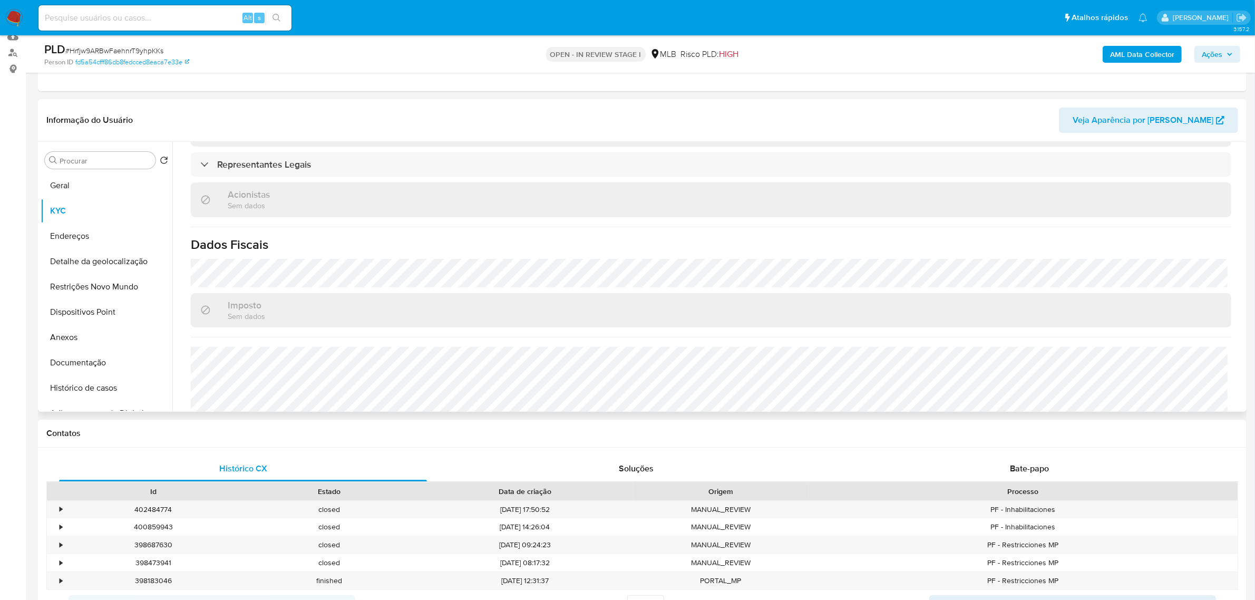
click at [343, 237] on h1 "Dados Fiscais" at bounding box center [711, 245] width 1040 height 16
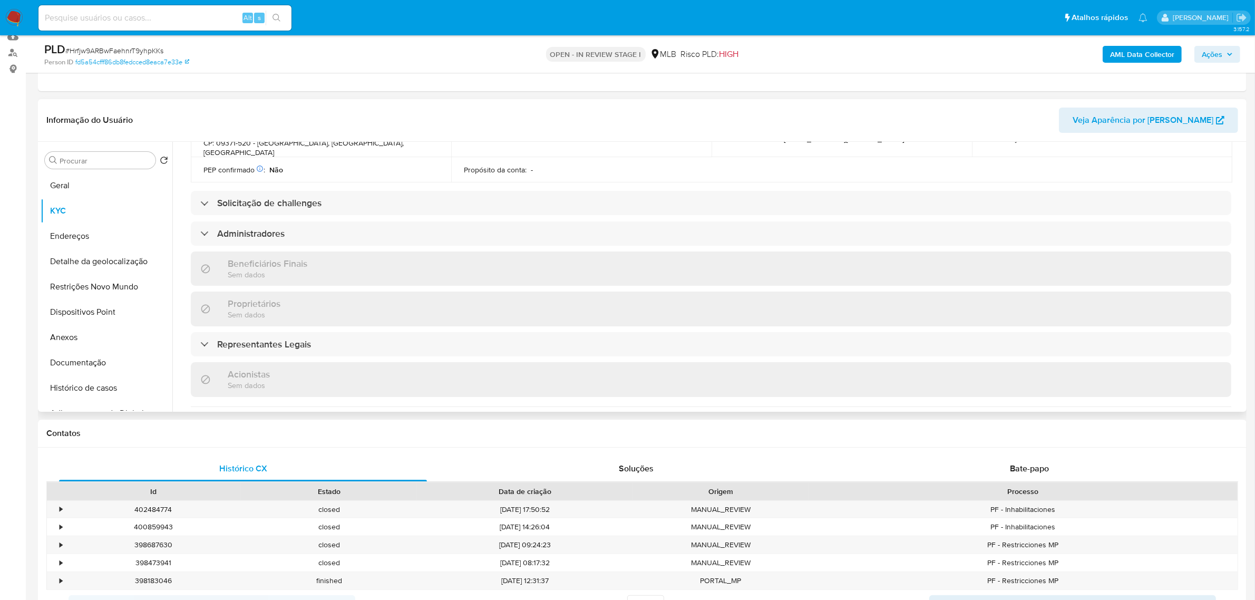
scroll to position [373, 0]
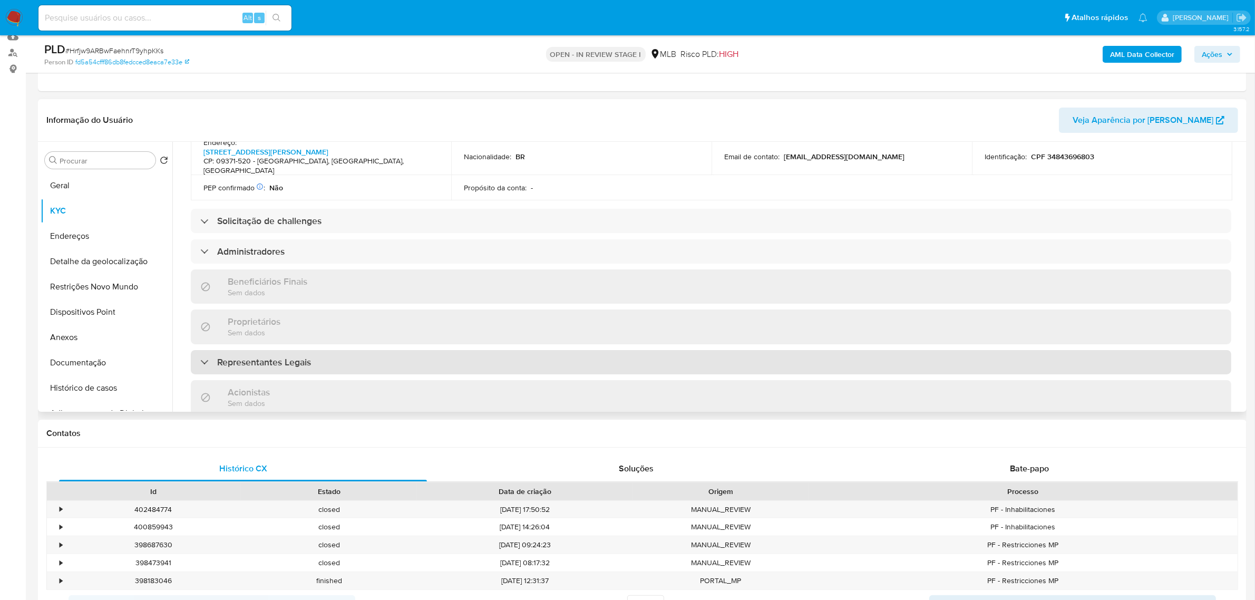
click at [290, 350] on div "Representantes Legais" at bounding box center [711, 362] width 1040 height 24
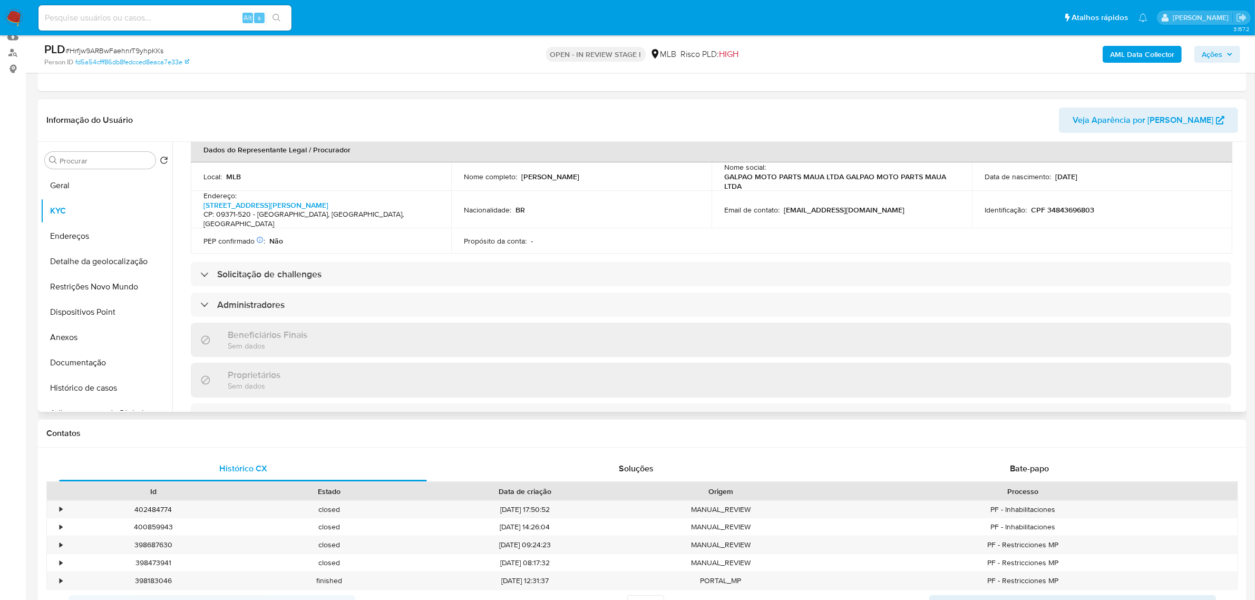
scroll to position [307, 0]
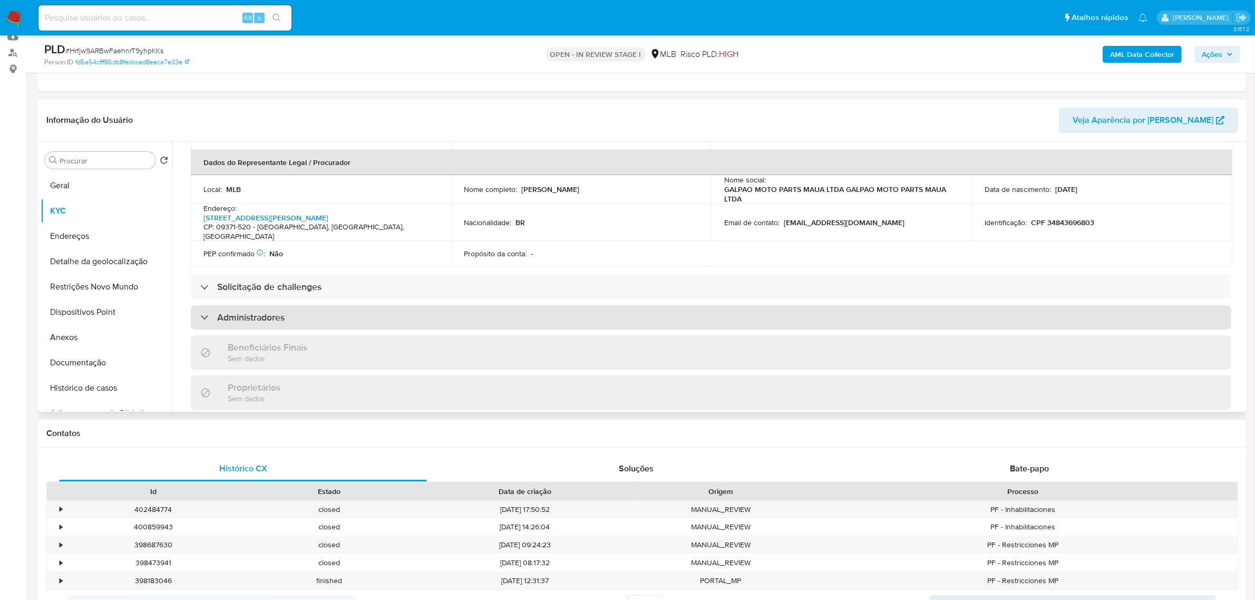
click at [330, 305] on div "Administradores" at bounding box center [711, 317] width 1040 height 24
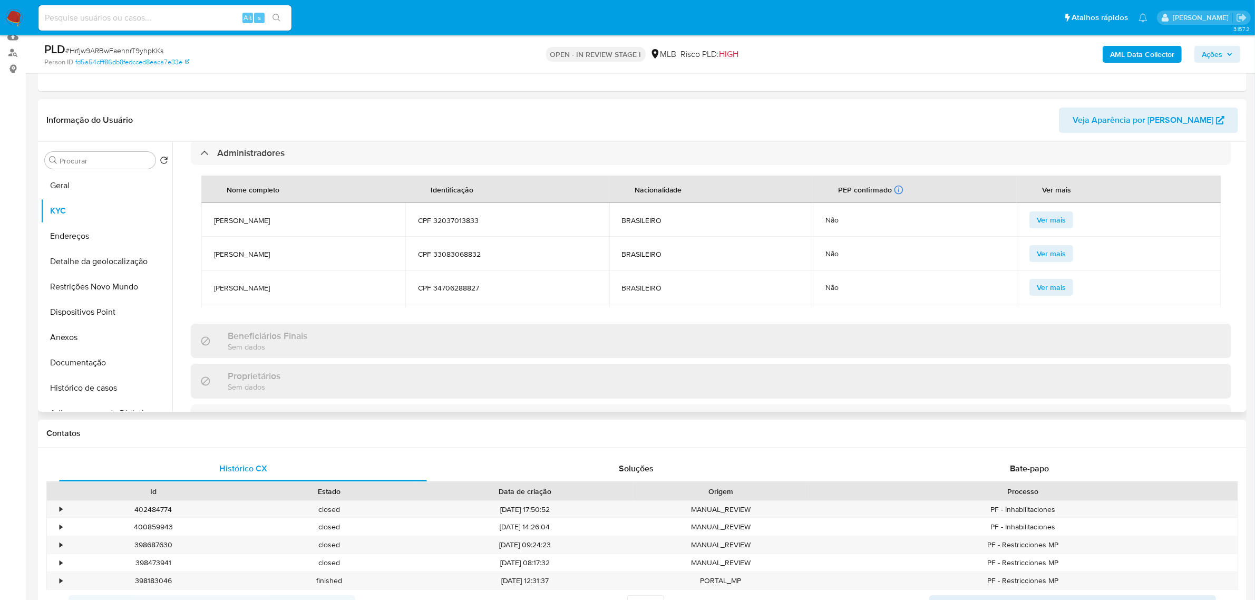
scroll to position [439, 0]
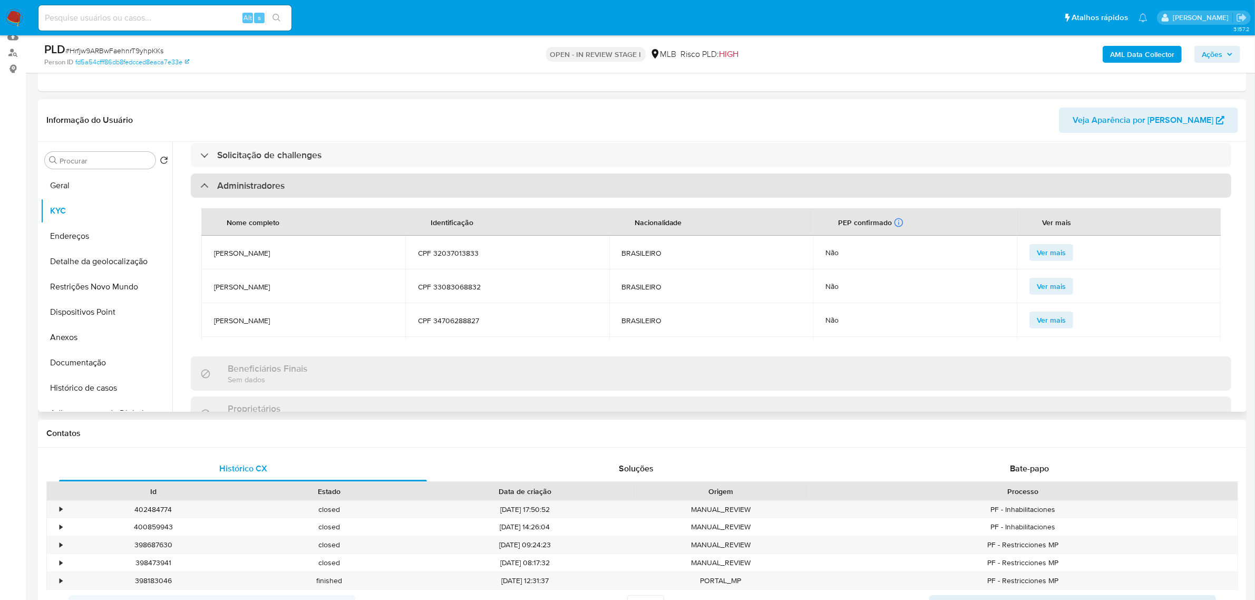
click at [288, 173] on div "Administradores" at bounding box center [711, 185] width 1040 height 24
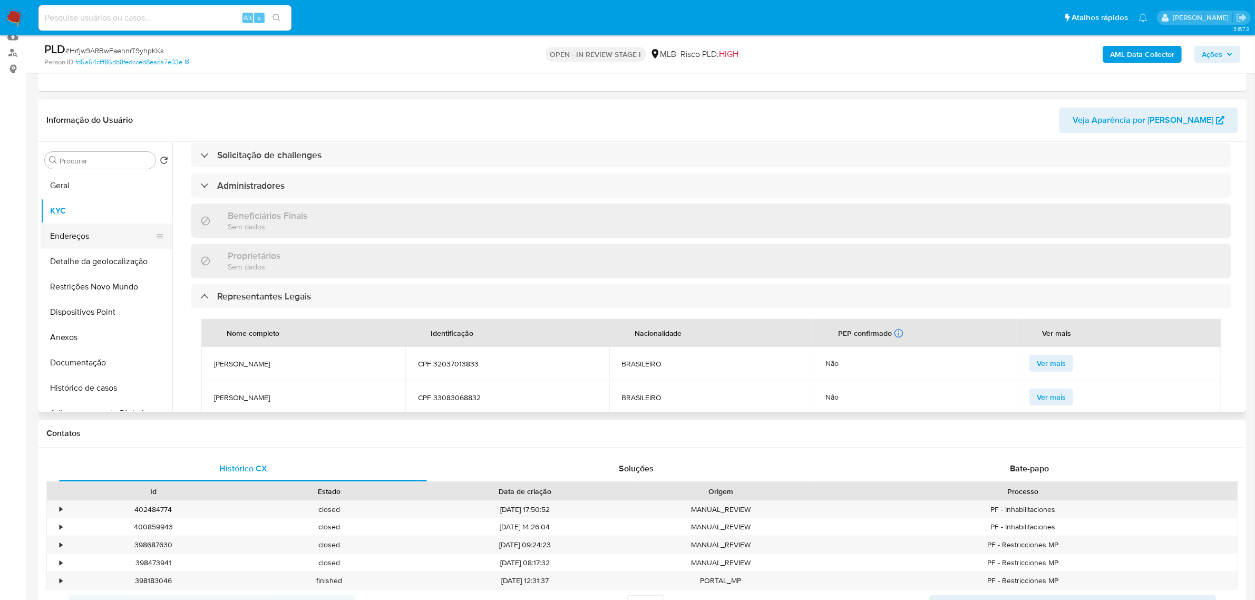
click at [102, 238] on button "Endereços" at bounding box center [102, 235] width 123 height 25
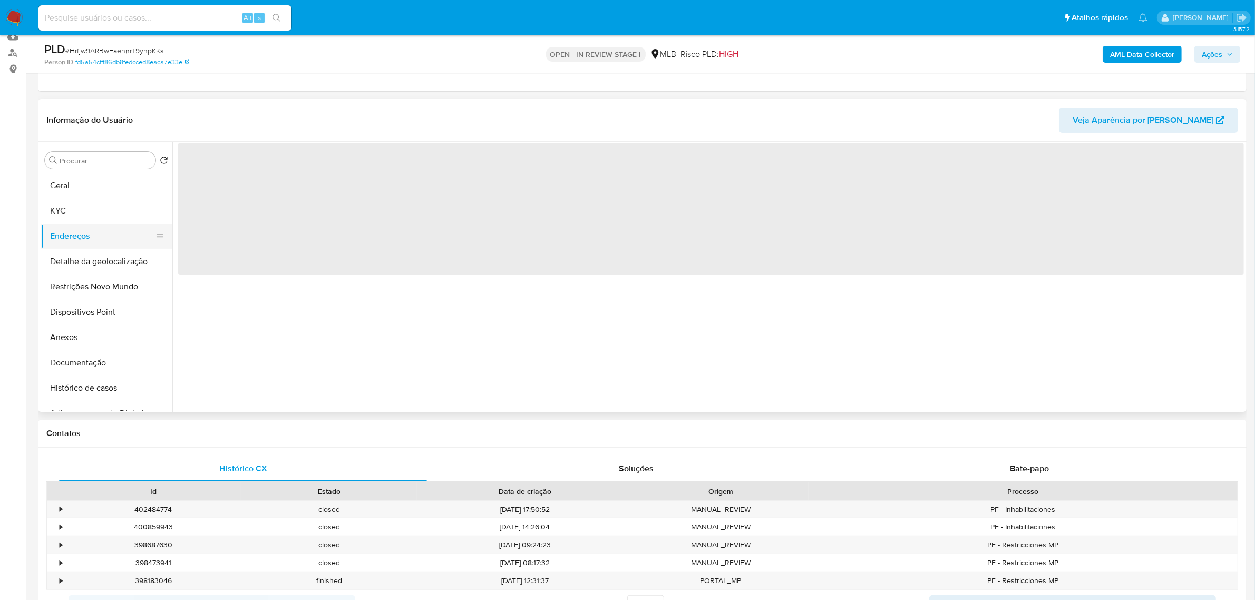
scroll to position [0, 0]
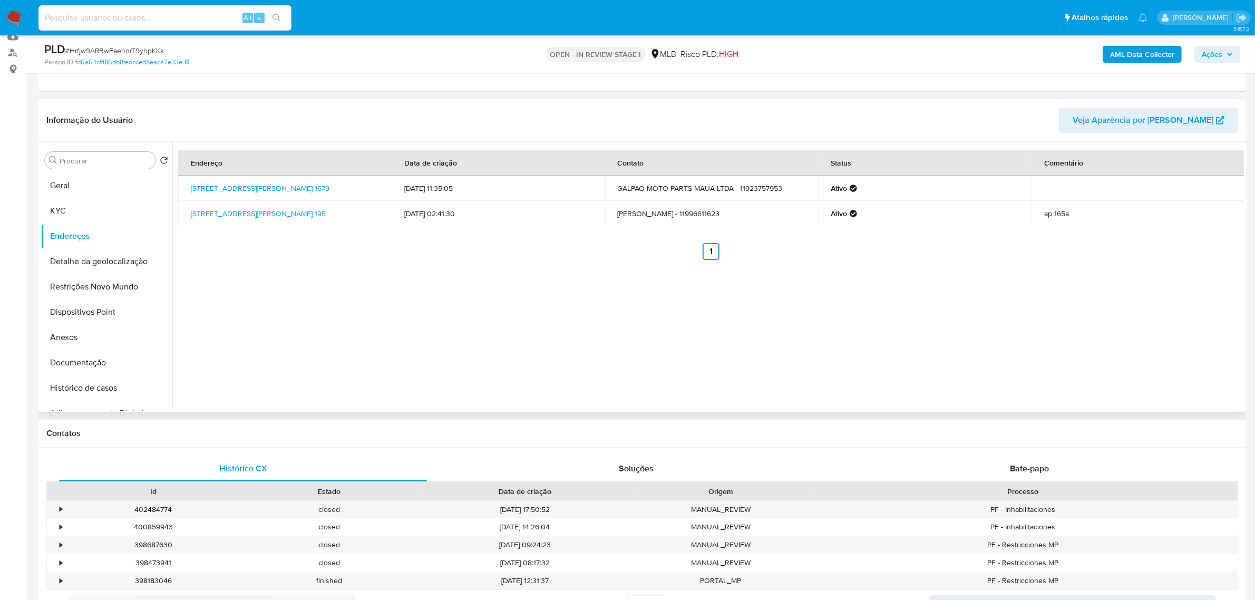
click at [327, 100] on div "Informação do Usuário Veja Aparência por Pessoa" at bounding box center [642, 120] width 1209 height 43
click at [96, 265] on button "Detalhe da geolocalização" at bounding box center [102, 261] width 123 height 25
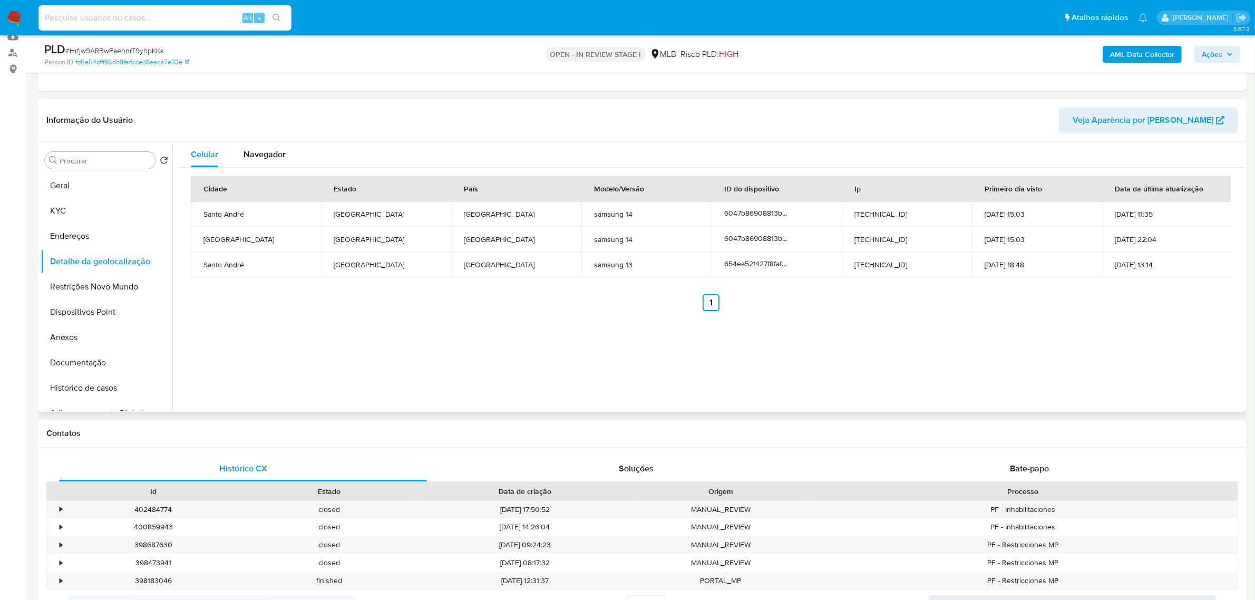
click at [339, 332] on div "Celular Navegador Cidade Estado País Modelo/Versão ID do dispositivo Ip Primeir…" at bounding box center [708, 277] width 1072 height 270
click at [104, 283] on button "Restrições Novo Mundo" at bounding box center [102, 286] width 123 height 25
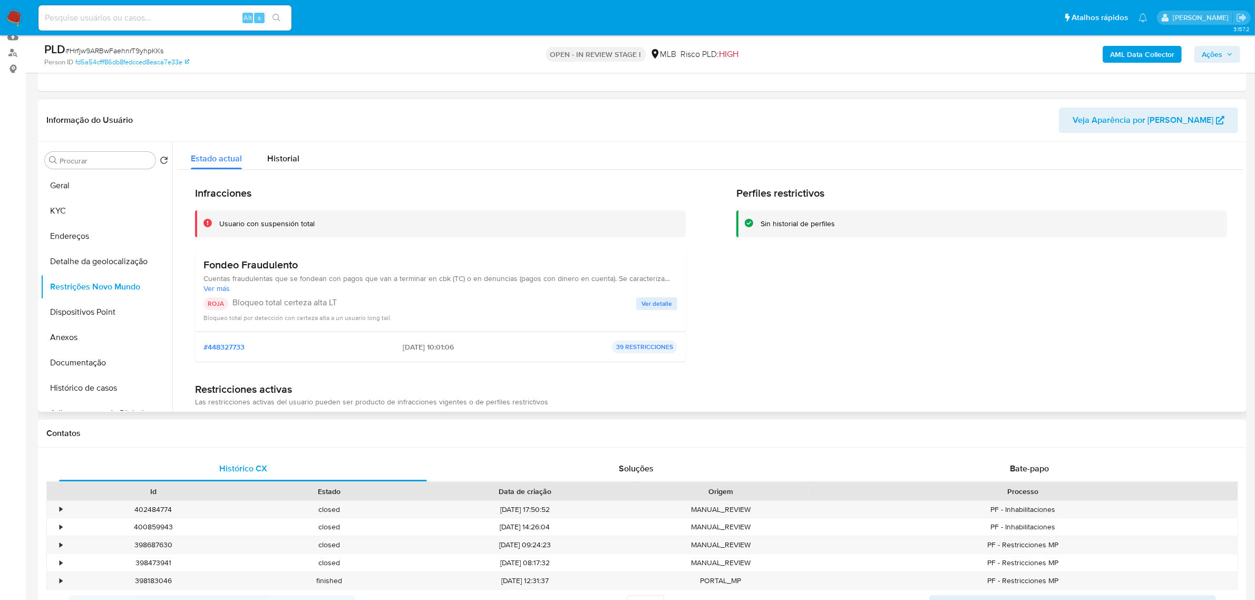
click at [290, 109] on header "Informação do Usuário Veja Aparência por Pessoa" at bounding box center [642, 120] width 1192 height 25
drag, startPoint x: 332, startPoint y: 225, endPoint x: 220, endPoint y: 220, distance: 112.4
click at [220, 220] on div "Usuario con suspensión total" at bounding box center [448, 224] width 458 height 10
click at [112, 315] on button "Dispositivos Point" at bounding box center [102, 311] width 123 height 25
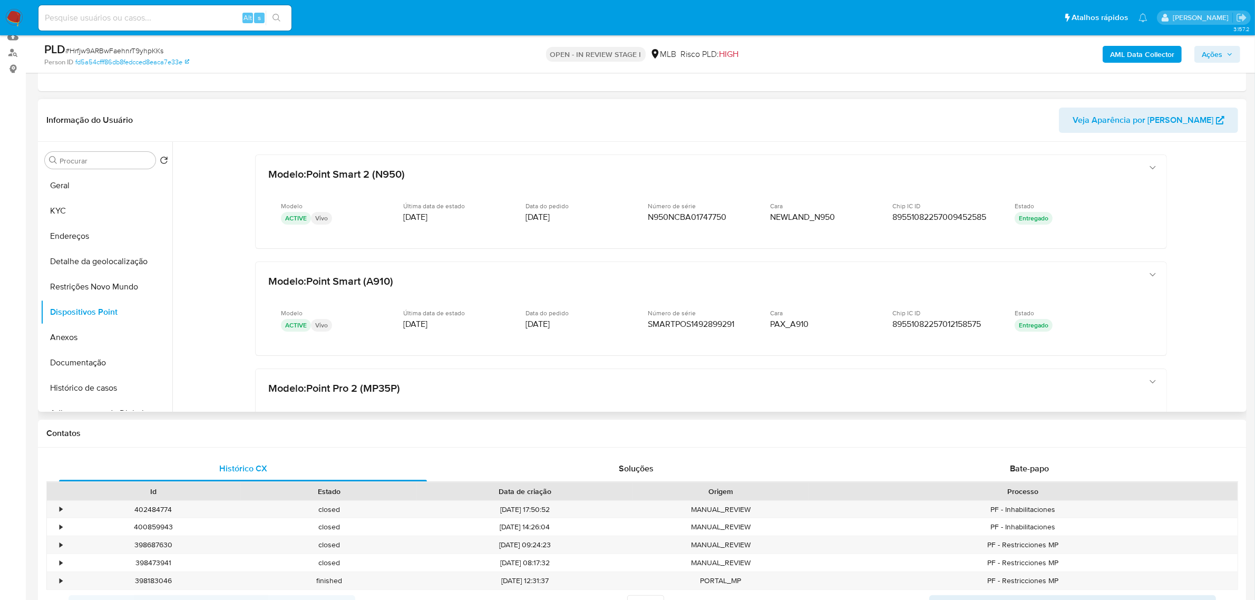
click at [458, 118] on header "Informação do Usuário Veja Aparência por Pessoa" at bounding box center [642, 120] width 1192 height 25
click at [84, 206] on button "KYC" at bounding box center [102, 210] width 123 height 25
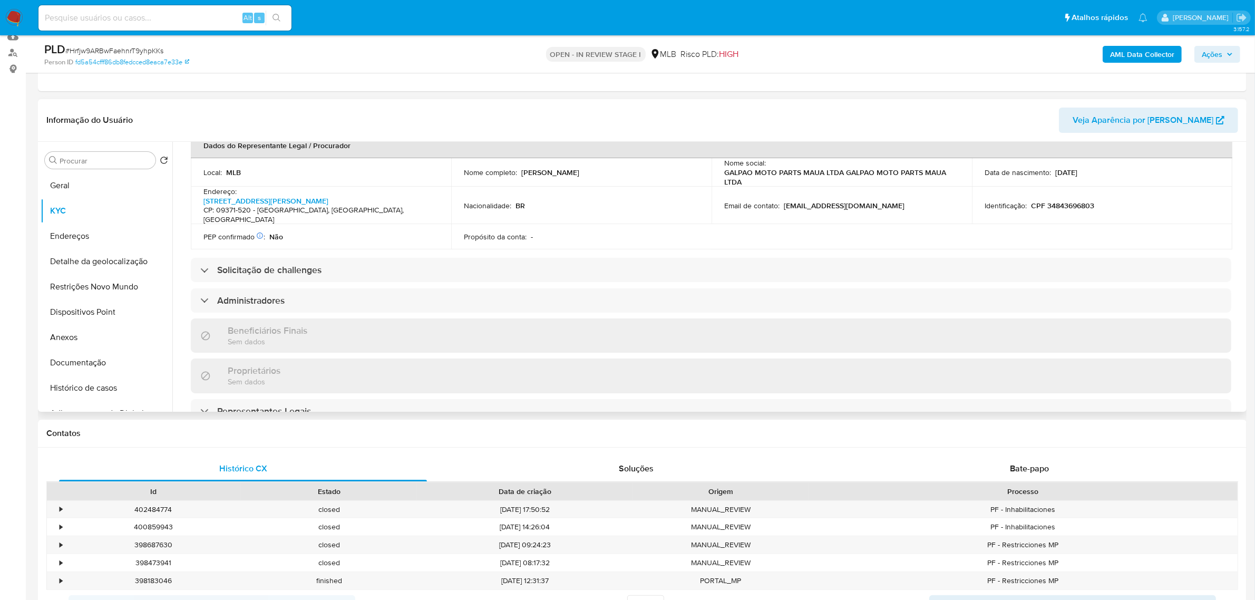
scroll to position [329, 0]
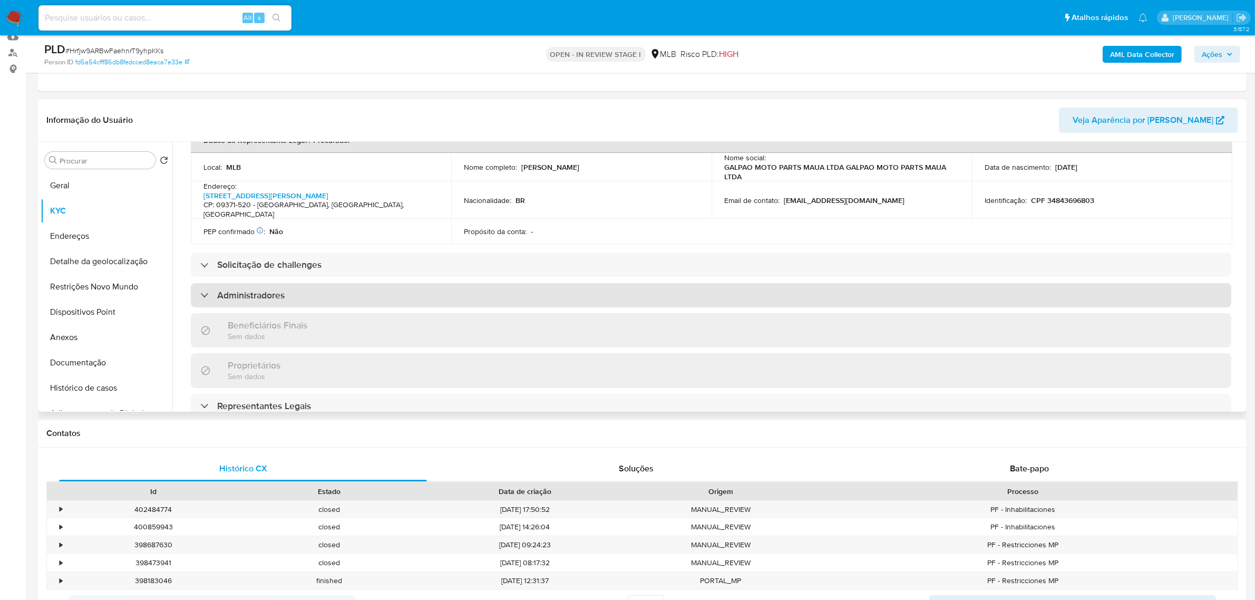
click at [296, 283] on div "Administradores" at bounding box center [711, 295] width 1040 height 24
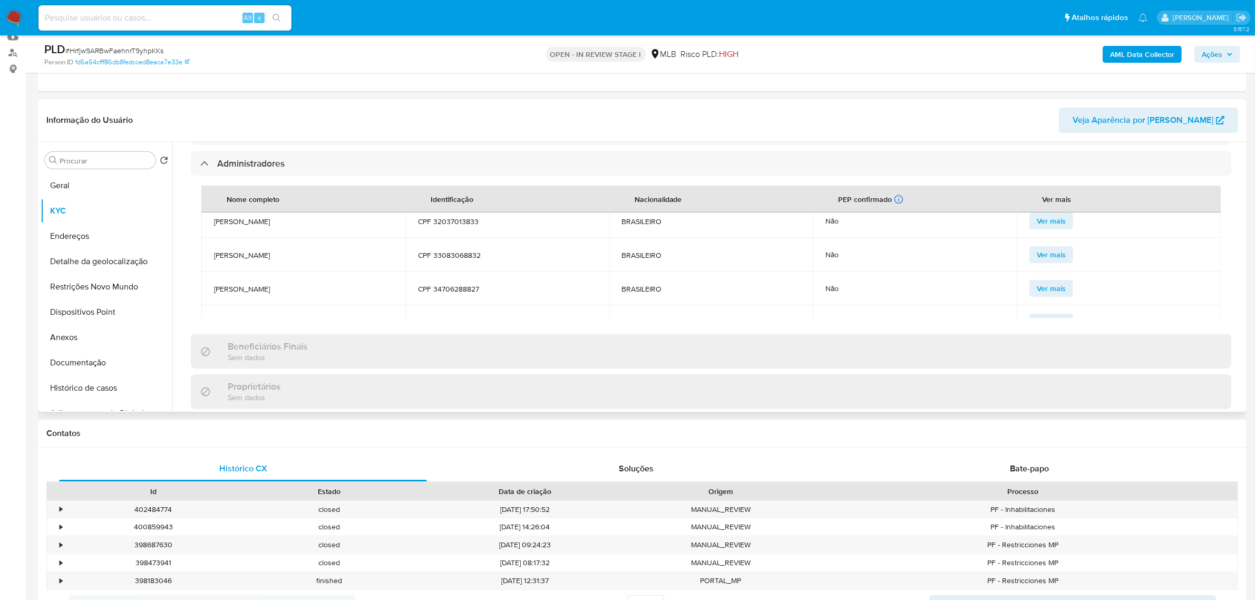
scroll to position [0, 0]
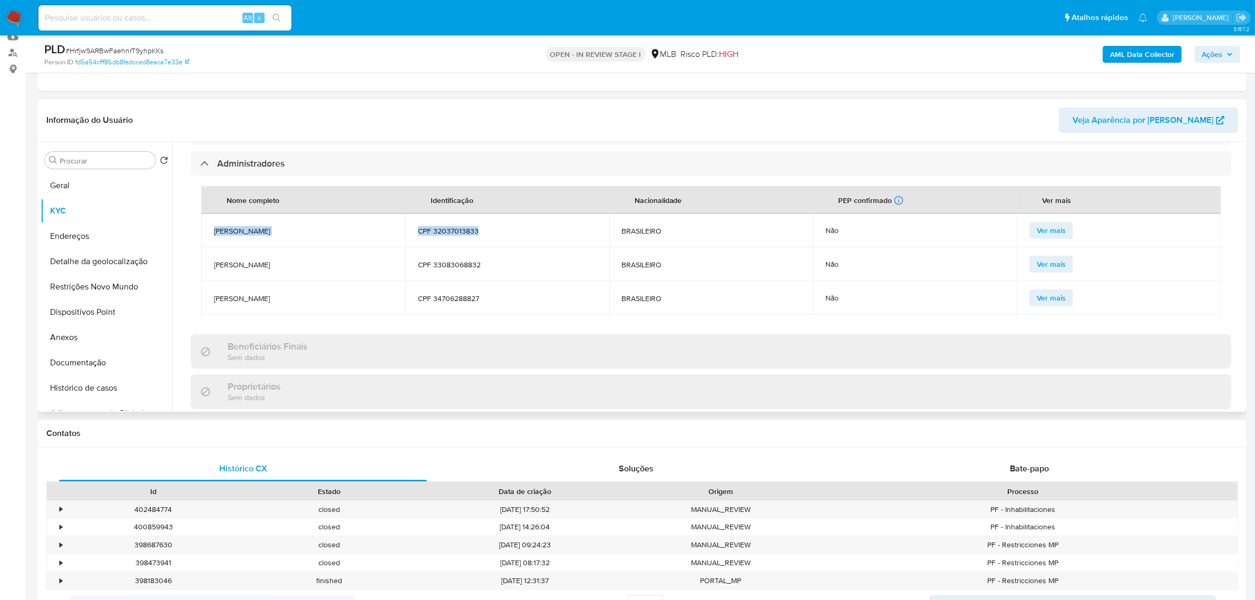
drag, startPoint x: 213, startPoint y: 206, endPoint x: 476, endPoint y: 209, distance: 262.5
click at [476, 213] on tr "GABRIEL DA SILVA MENDONCA CPF 32037013833 BRASILEIRO Não Ver mais" at bounding box center [710, 230] width 1019 height 34
copy tr "GABRIEL DA SILVA MENDONCA CPF 32037013833"
drag, startPoint x: 211, startPoint y: 238, endPoint x: 480, endPoint y: 244, distance: 268.9
click at [480, 247] on tr "FELIPE AUGUSTO NUNES FELICIANO CPF 33083068832 BRASILEIRO Não Ver mais" at bounding box center [710, 264] width 1019 height 34
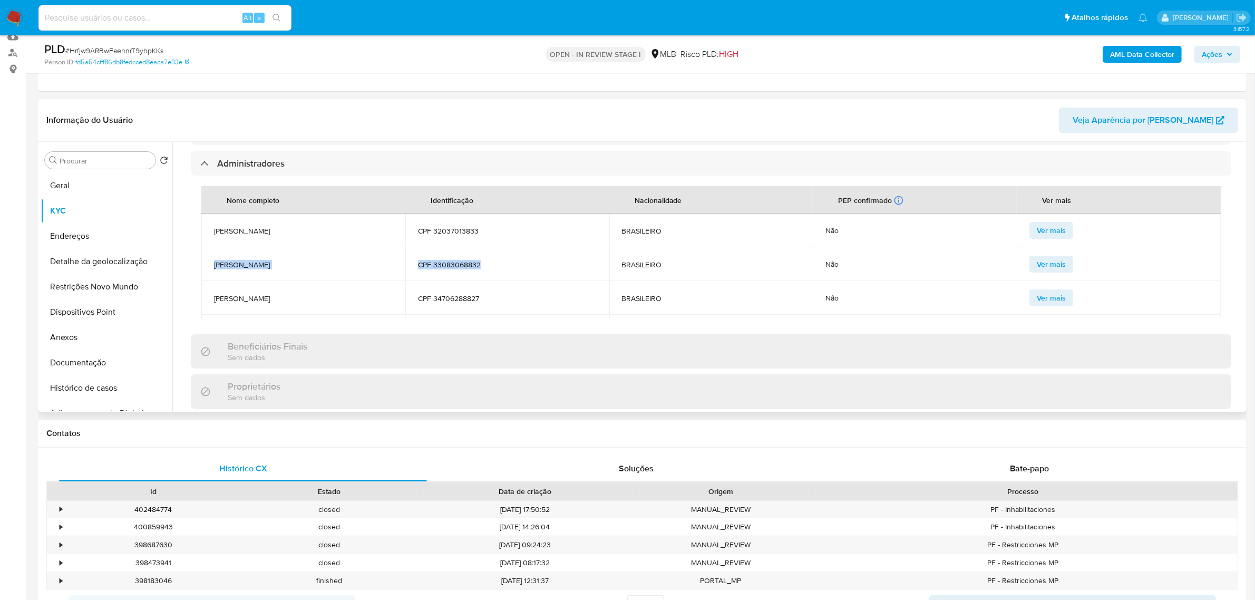
copy tr "FELIPE AUGUSTO NUNES FELICIANO CPF 33083068832"
drag, startPoint x: 212, startPoint y: 274, endPoint x: 488, endPoint y: 268, distance: 275.2
click at [488, 281] on tr "ALEX NEVES DE PAULA CPF 34706288827 BRASILEIRO Não Ver mais" at bounding box center [710, 298] width 1019 height 34
copy tr "ALEX NEVES DE PAULA CPF 34706288827"
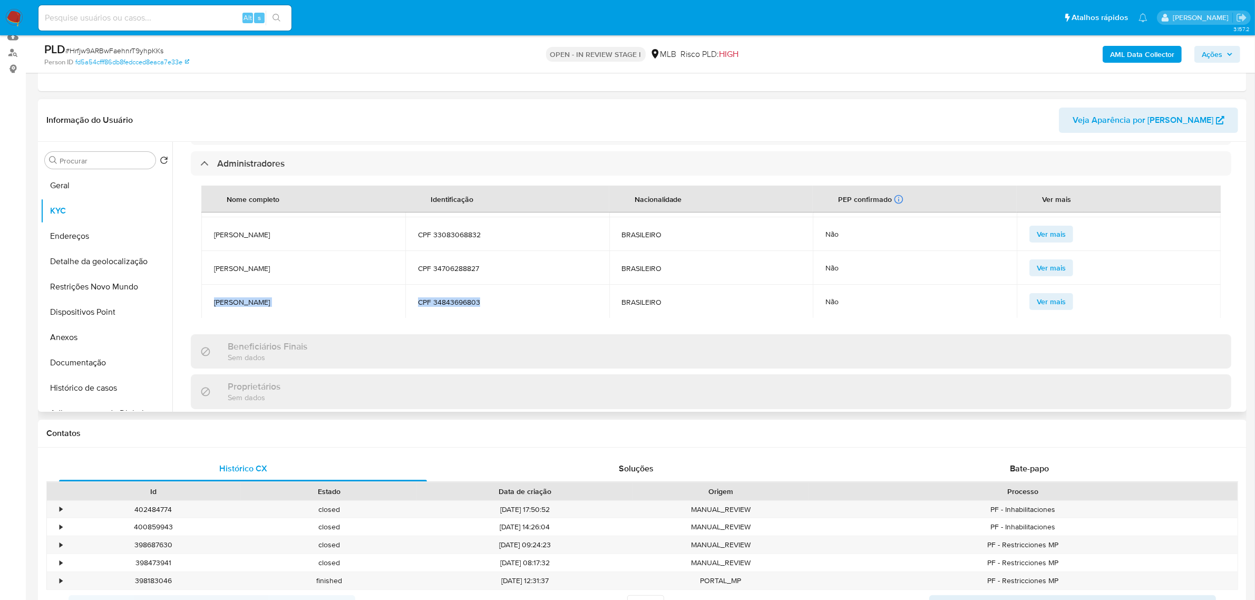
drag, startPoint x: 212, startPoint y: 280, endPoint x: 483, endPoint y: 279, distance: 270.9
click at [483, 285] on tr "ERIKA CRISTINA GARCIA FELICIANO CPF 34843696803 BRASILEIRO Não Ver mais" at bounding box center [710, 302] width 1019 height 34
copy tr "ERIKA CRISTINA GARCIA FELICIANO CPF 34843696803"
click at [93, 363] on button "Documentação" at bounding box center [102, 362] width 123 height 25
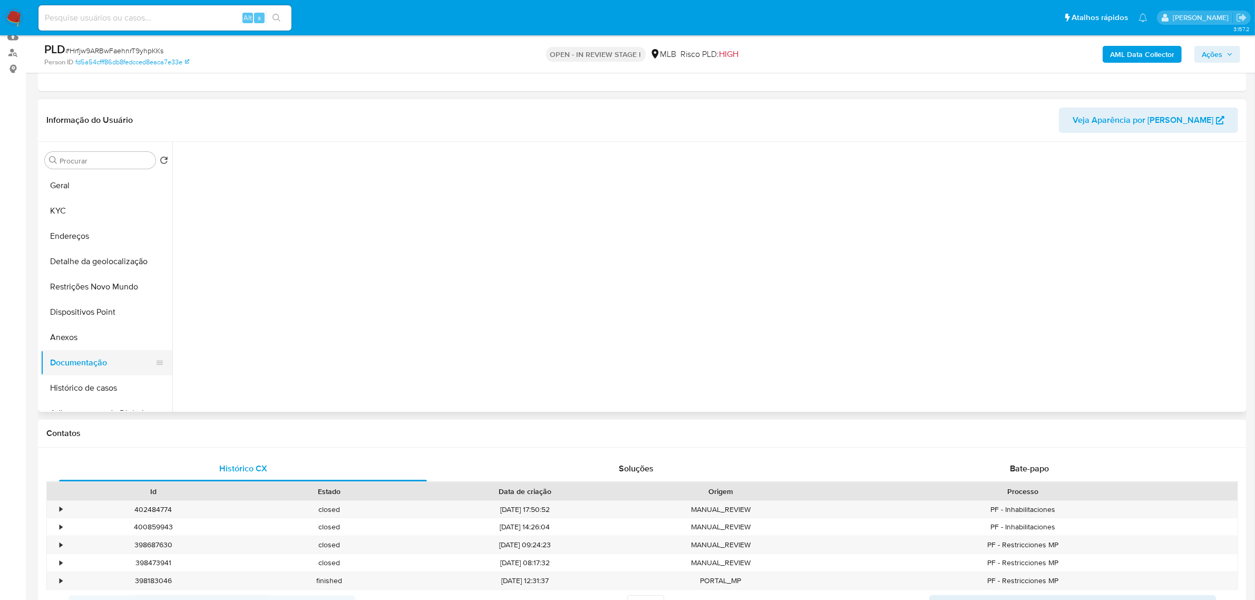
scroll to position [0, 0]
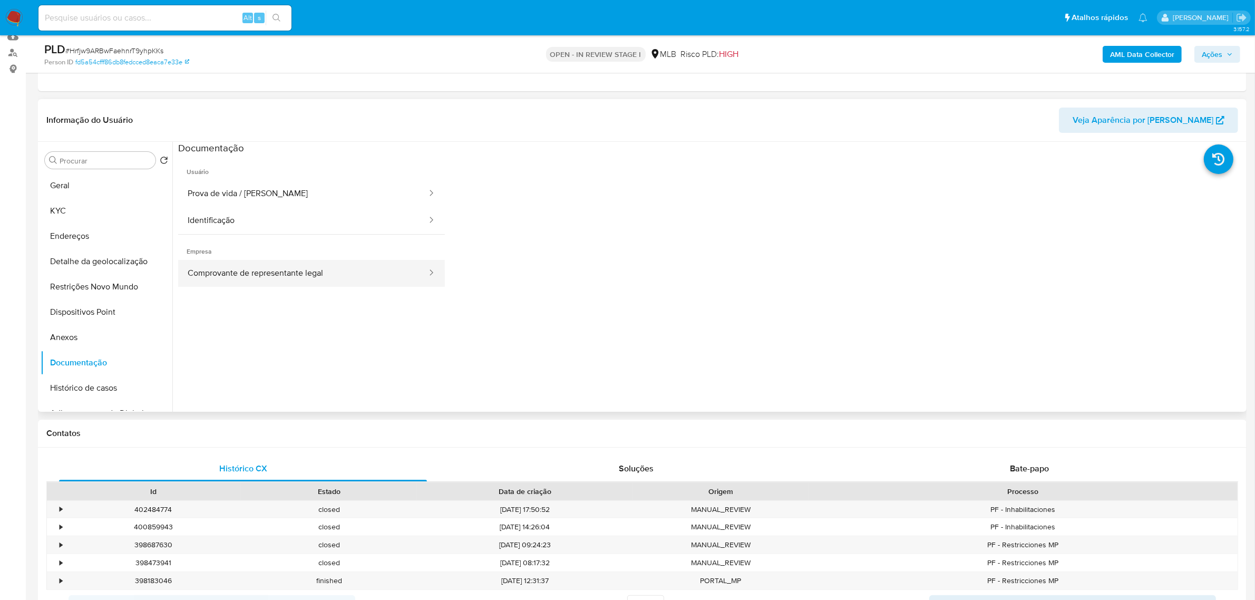
click at [272, 267] on button "Comprovante de representante legal" at bounding box center [303, 273] width 250 height 27
